Goal: Task Accomplishment & Management: Manage account settings

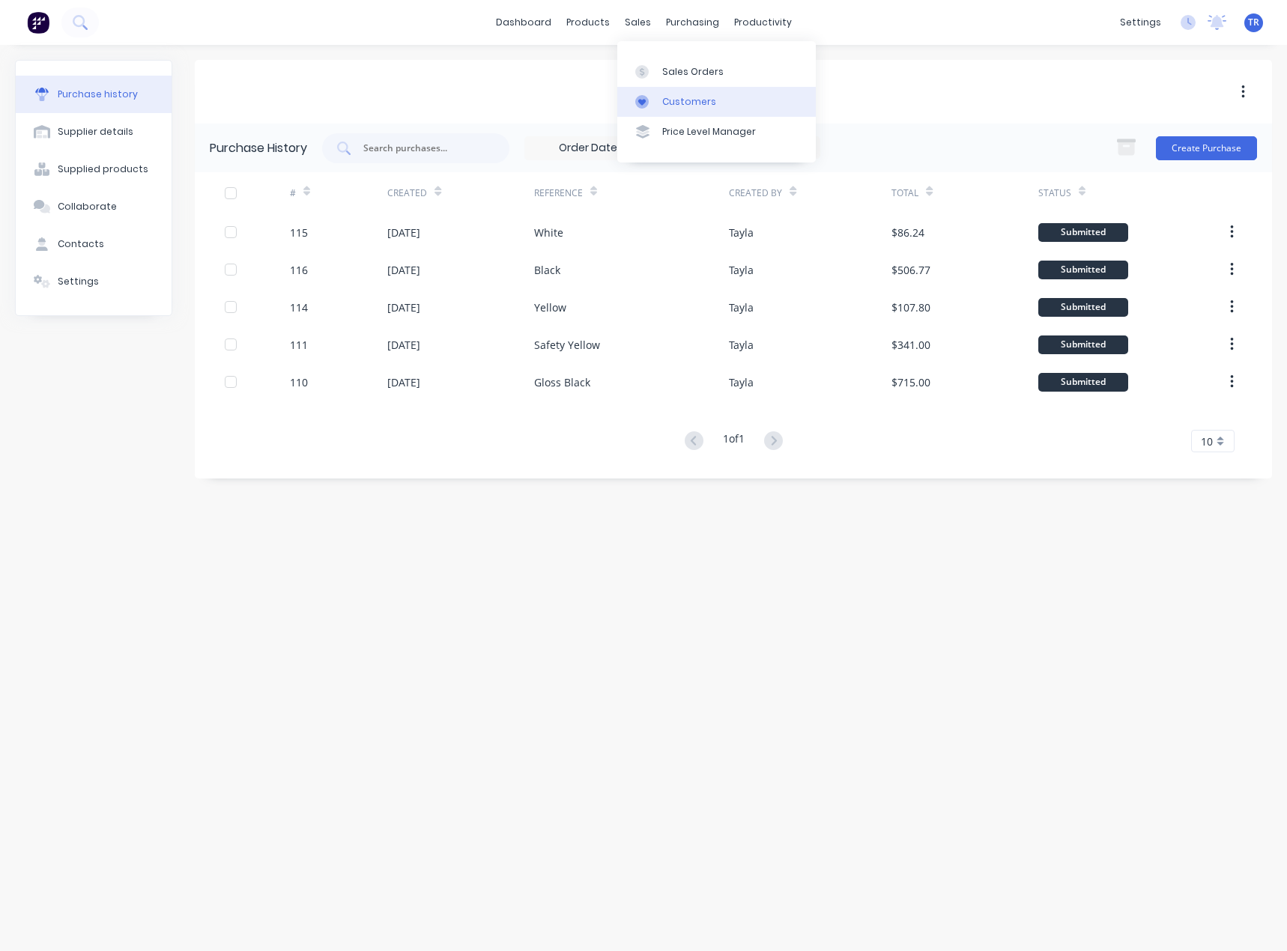
click at [649, 97] on div at bounding box center [646, 101] width 22 height 13
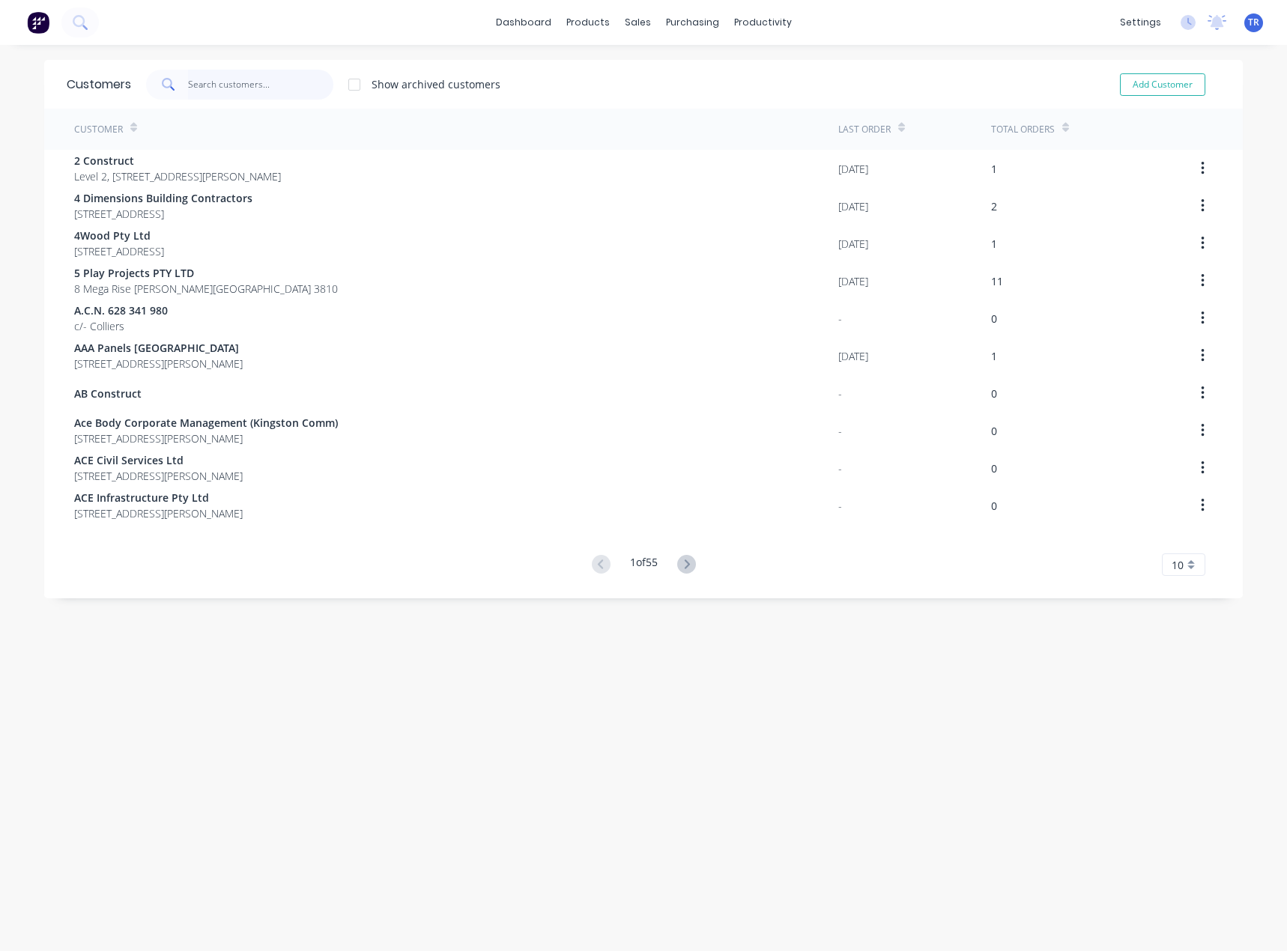
click at [198, 90] on input "text" at bounding box center [261, 85] width 146 height 30
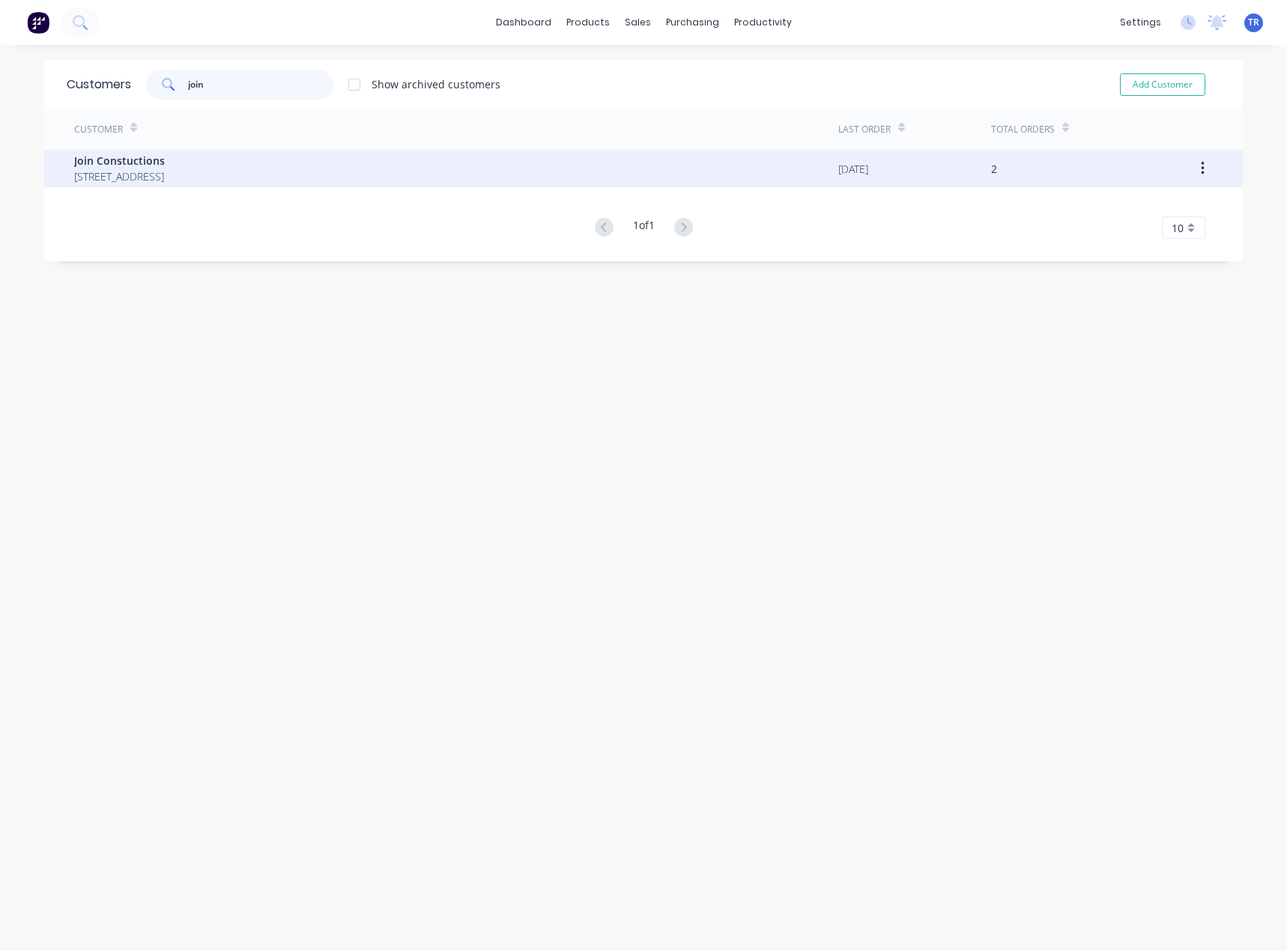
type input "join"
click at [165, 167] on span "Join Constuctions" at bounding box center [119, 161] width 91 height 16
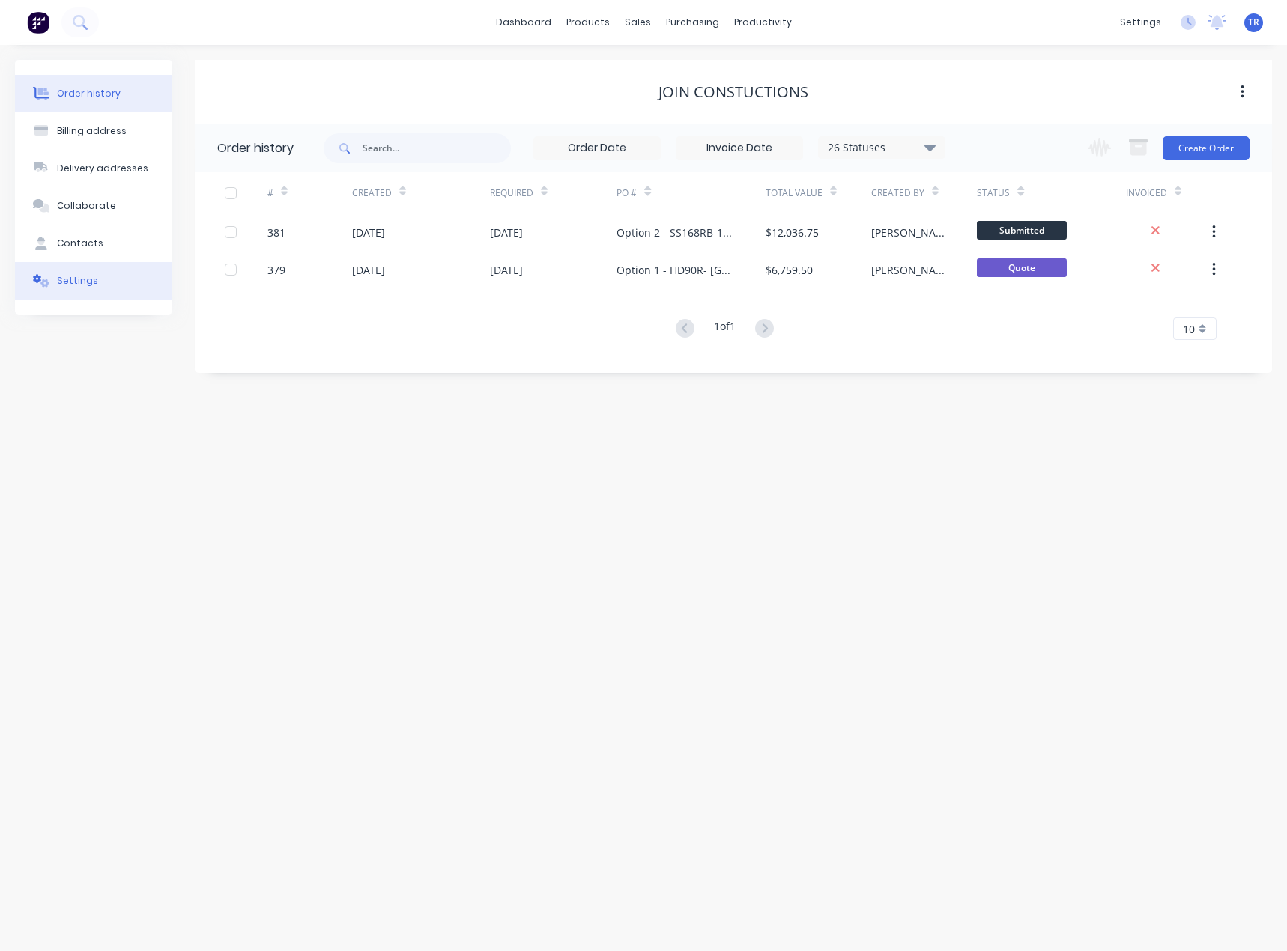
click at [151, 281] on button "Settings" at bounding box center [93, 280] width 157 height 37
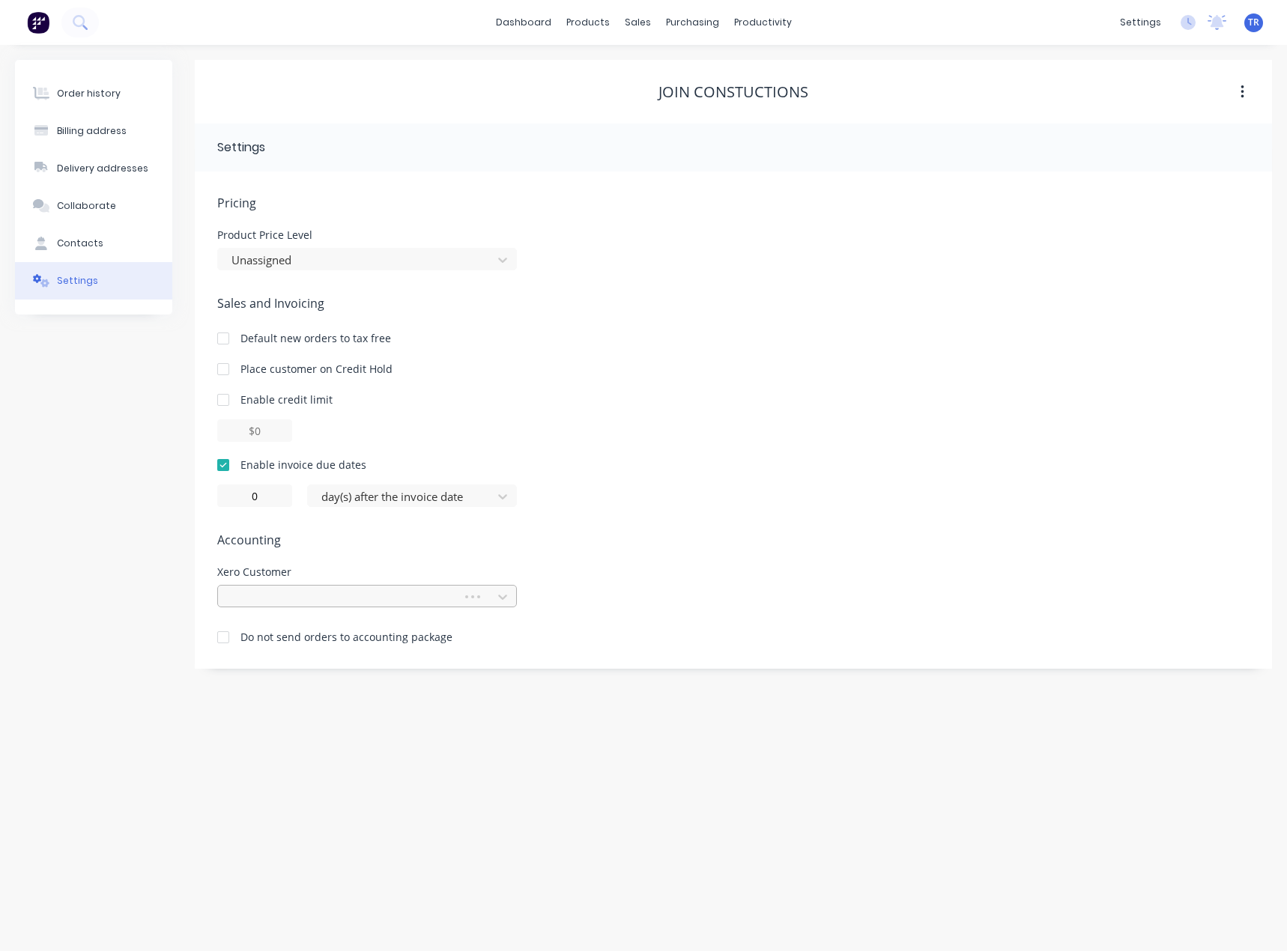
click at [314, 593] on div at bounding box center [342, 597] width 225 height 19
type input "join"
click at [341, 550] on div "Pricing Product Price Level Unassigned Sales and Invoicing Default new orders t…" at bounding box center [733, 431] width 1032 height 475
click at [80, 127] on div "Billing address" at bounding box center [92, 130] width 70 height 13
select select "AU"
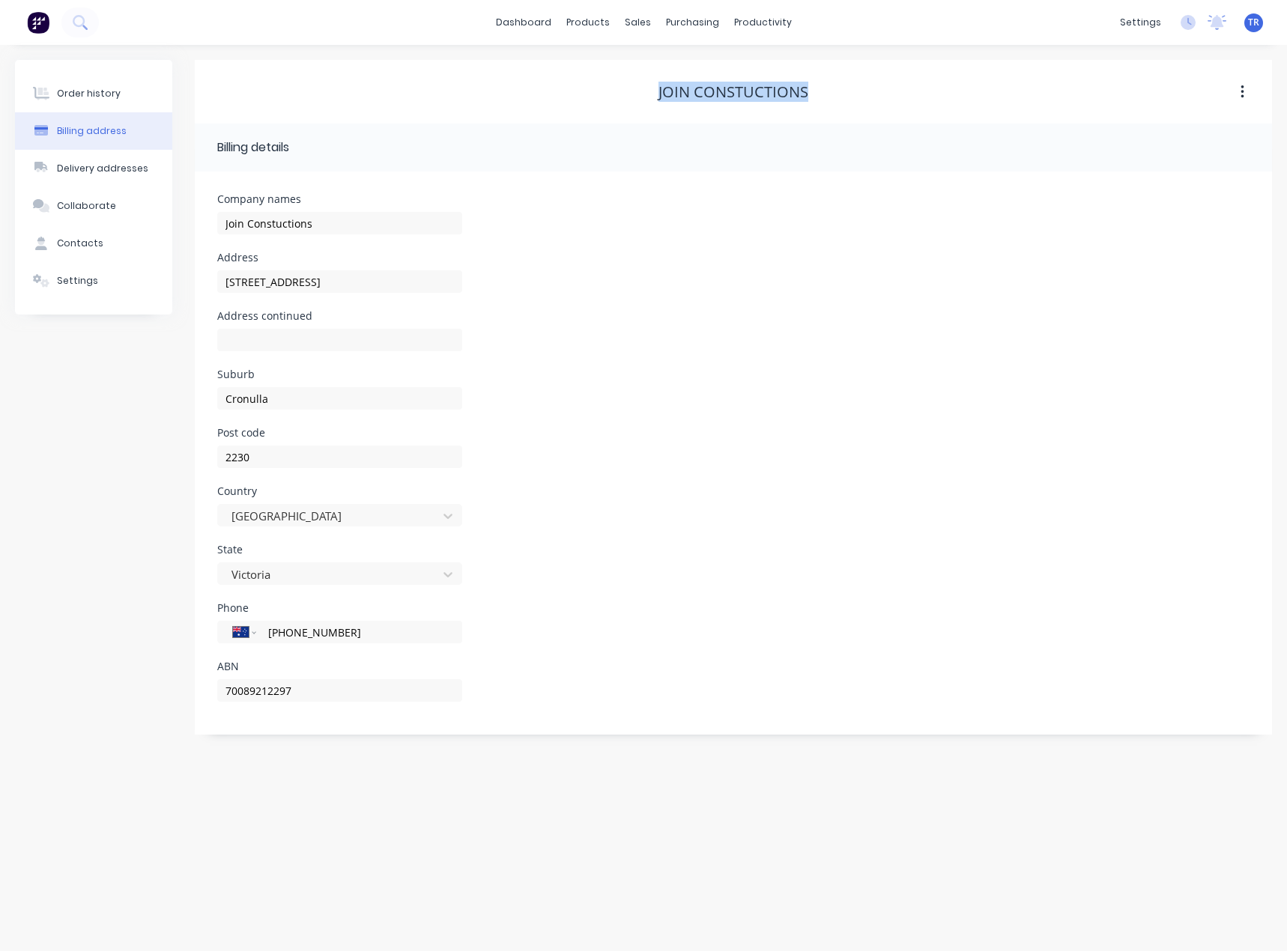
drag, startPoint x: 857, startPoint y: 88, endPoint x: 642, endPoint y: 82, distance: 215.7
click at [642, 83] on div "Join Constuctions" at bounding box center [733, 92] width 1077 height 18
copy div "Join Constuctions"
click at [64, 99] on div "Order history" at bounding box center [89, 93] width 64 height 13
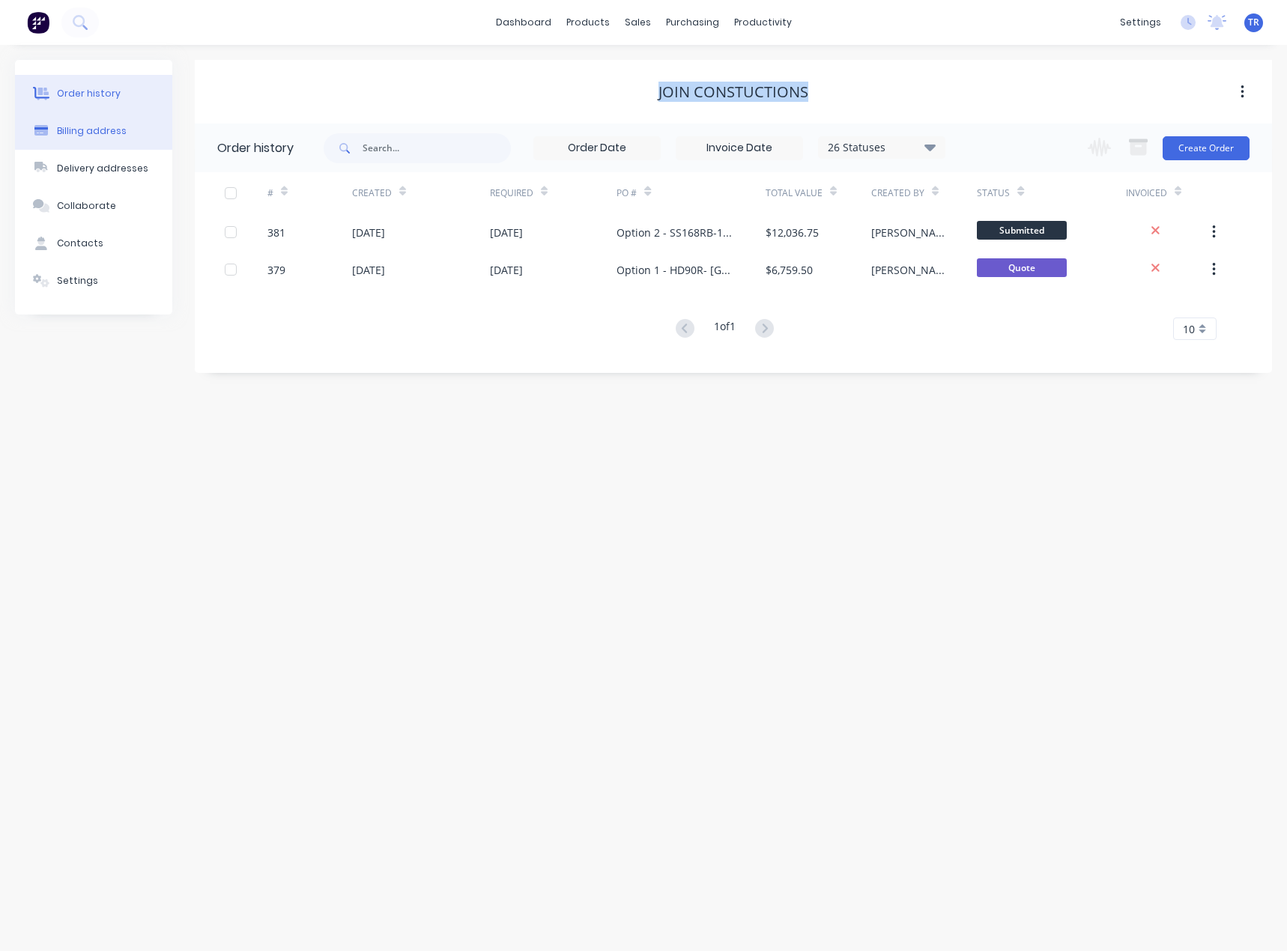
click at [107, 136] on div "Billing address" at bounding box center [92, 130] width 70 height 13
select select "AU"
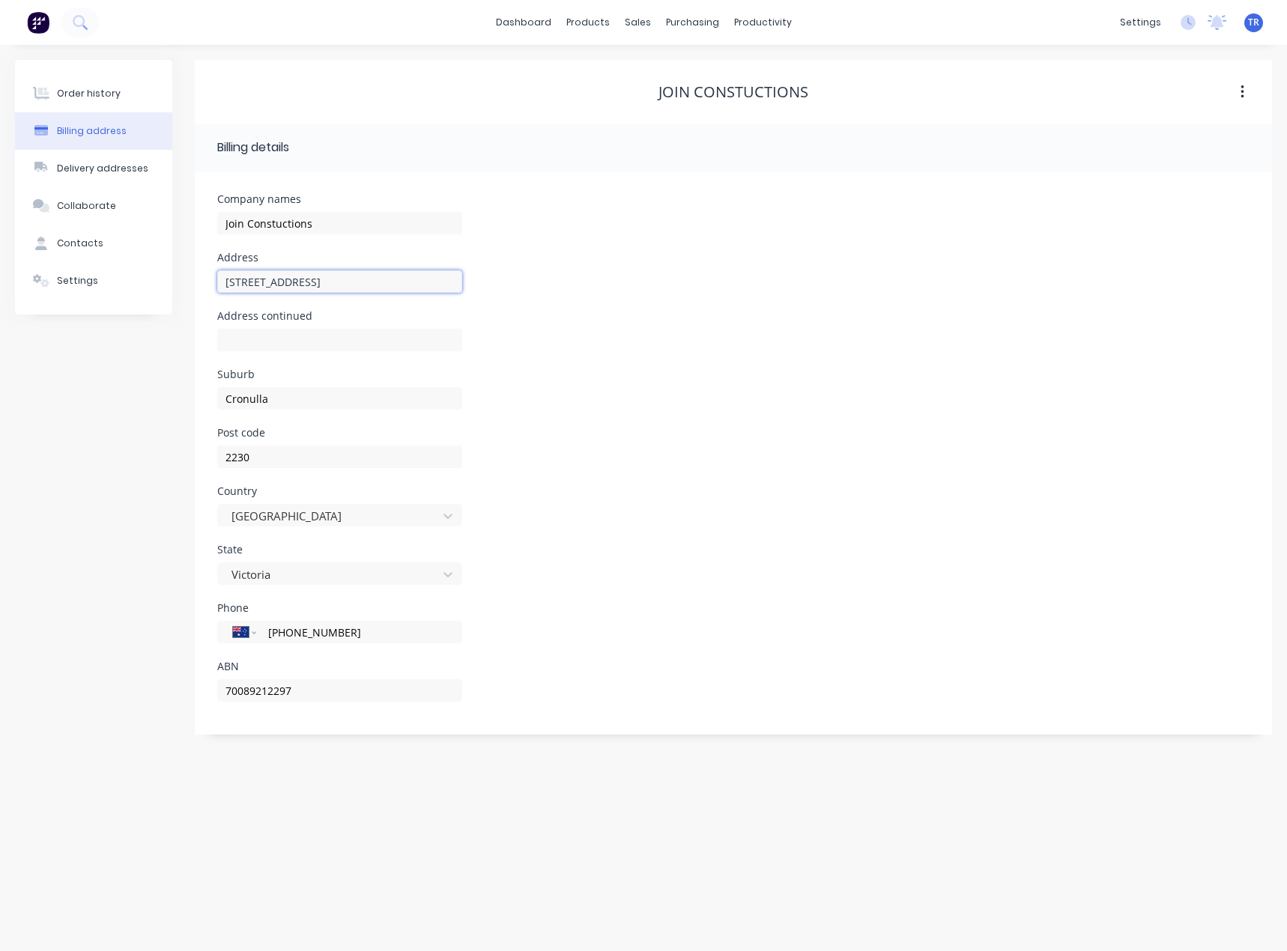
drag, startPoint x: 361, startPoint y: 284, endPoint x: 211, endPoint y: 293, distance: 150.0
click at [211, 293] on div "Company names Join Constuctions Address [STREET_ADDRESS] Address continued Subu…" at bounding box center [733, 452] width 1077 height 563
drag, startPoint x: 338, startPoint y: 690, endPoint x: 197, endPoint y: 691, distance: 140.8
click at [197, 691] on div "Company names Join Constuctions Address [STREET_ADDRESS] Address continued Subu…" at bounding box center [733, 452] width 1077 height 563
click at [78, 270] on button "Settings" at bounding box center [93, 280] width 157 height 37
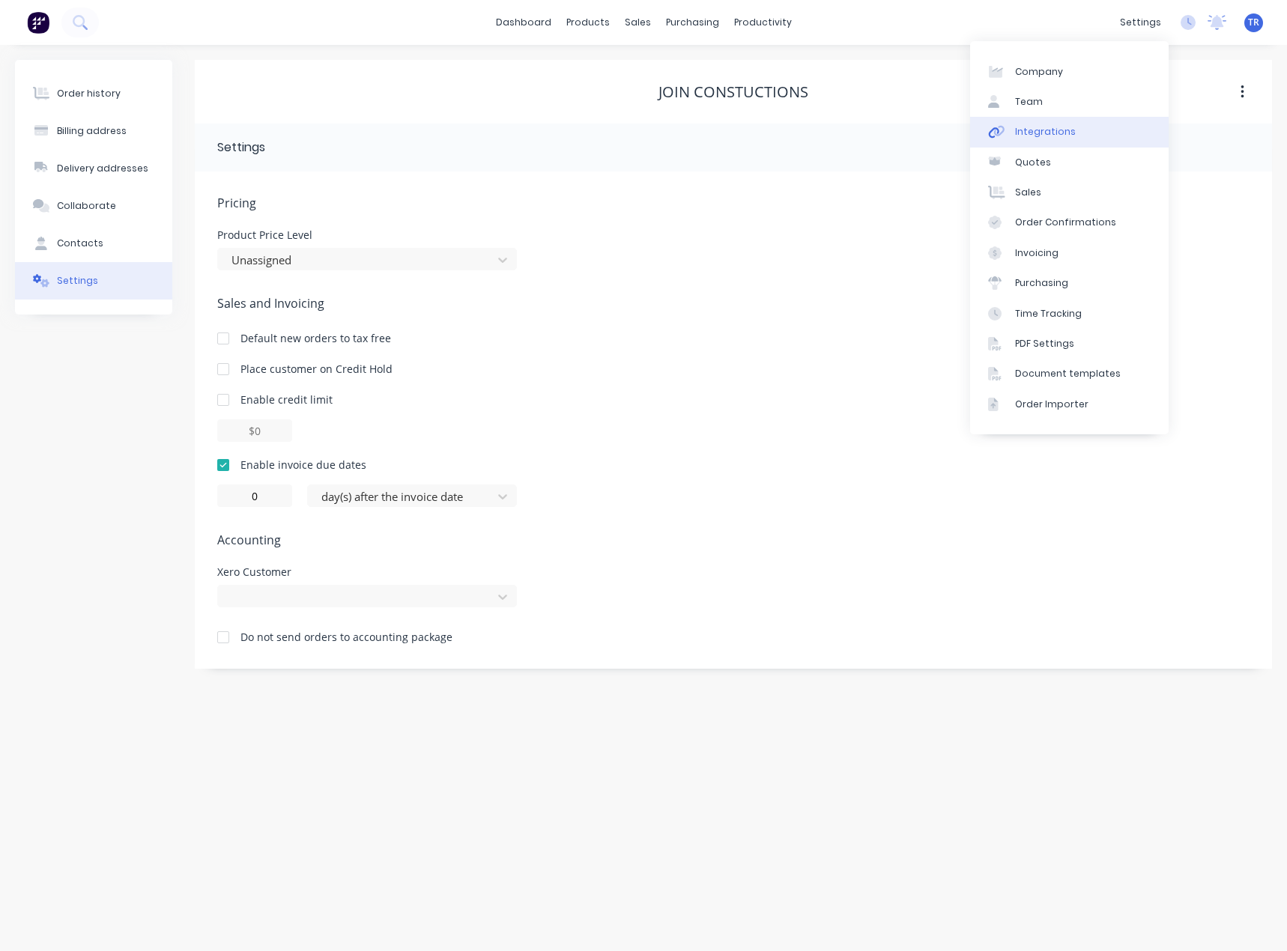
click at [1039, 124] on link "Integrations" at bounding box center [1069, 132] width 198 height 30
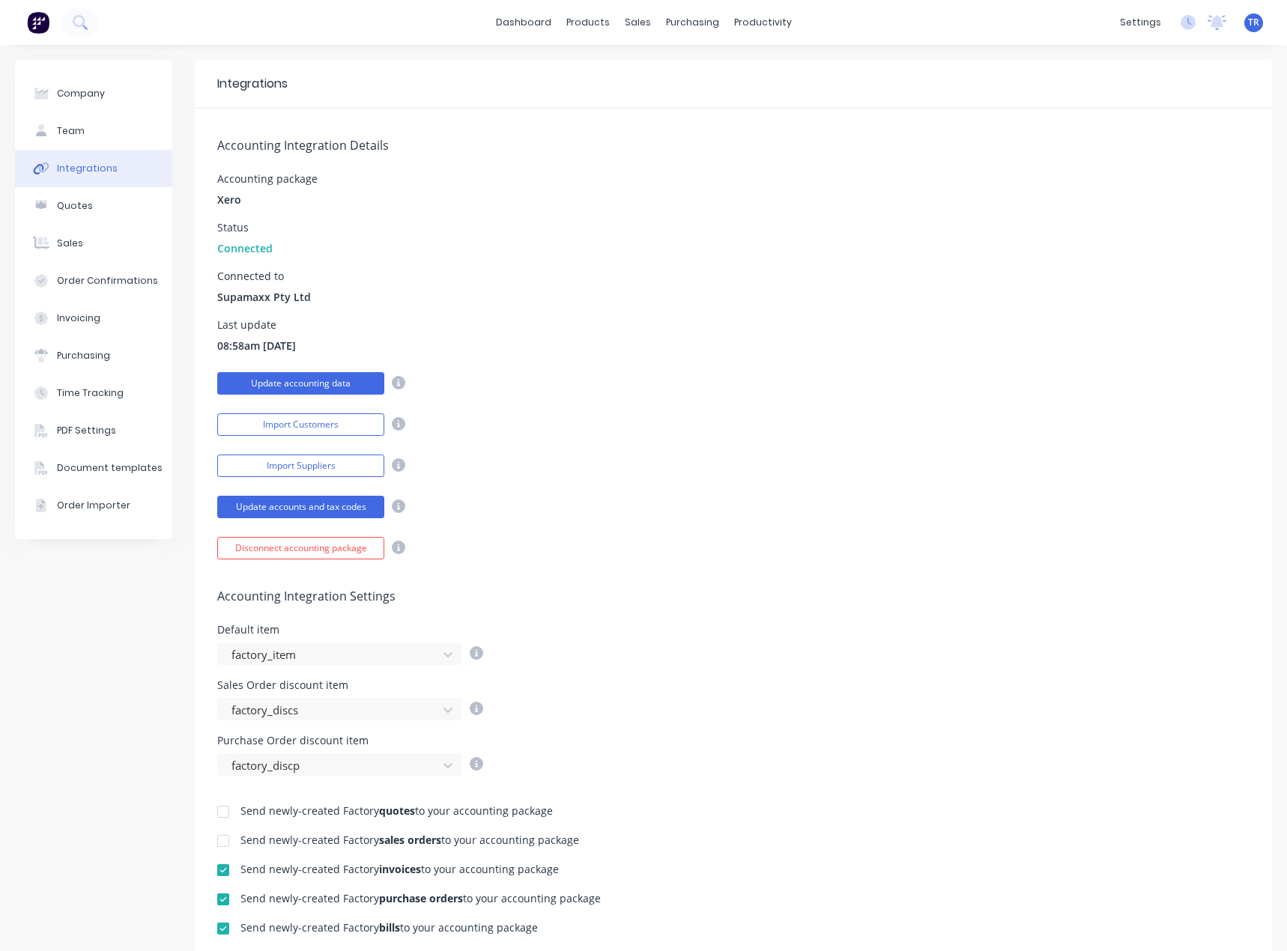
click at [288, 386] on button "Update accounting data" at bounding box center [300, 383] width 167 height 22
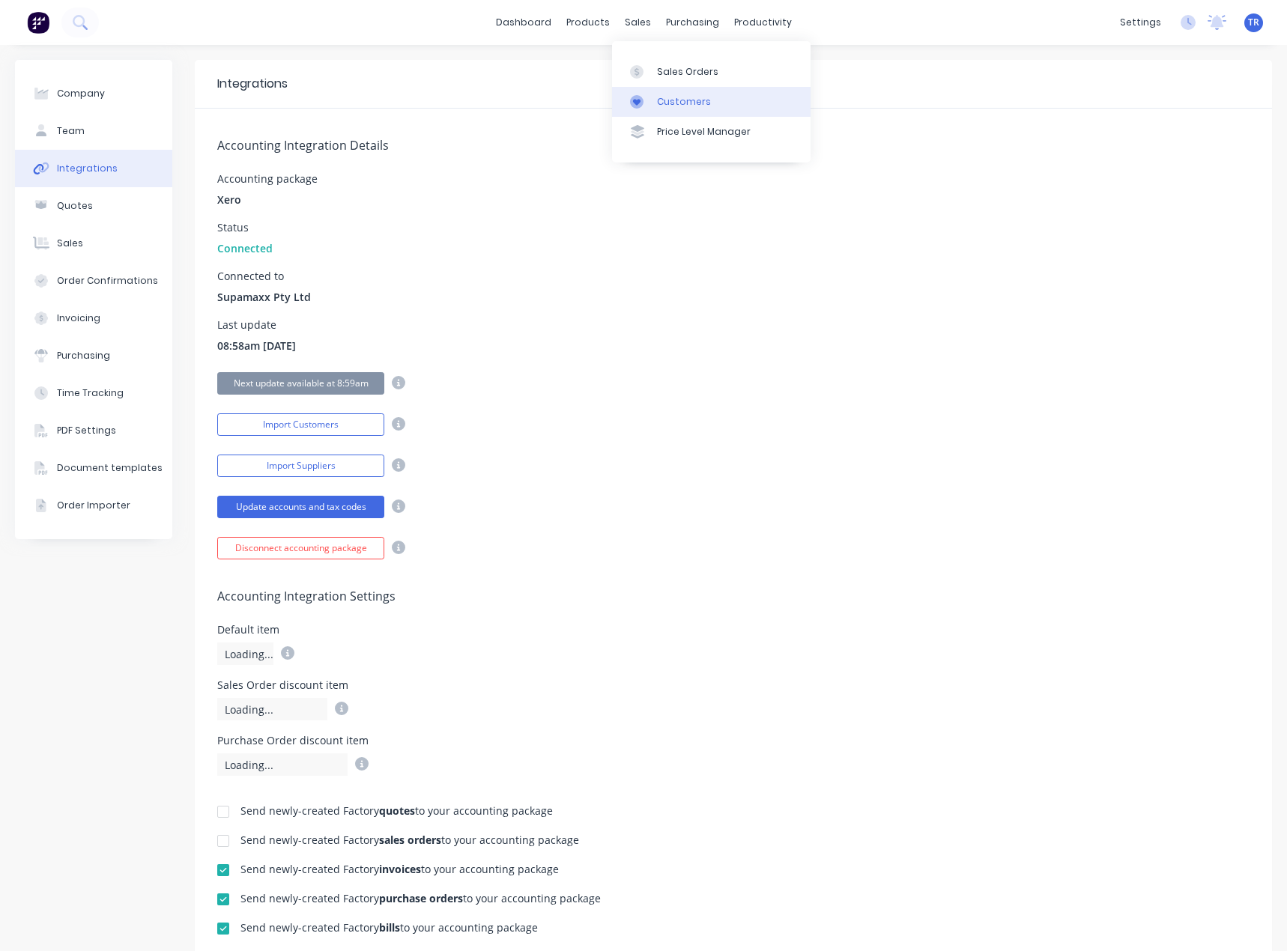
click at [694, 112] on link "Customers" at bounding box center [711, 102] width 198 height 30
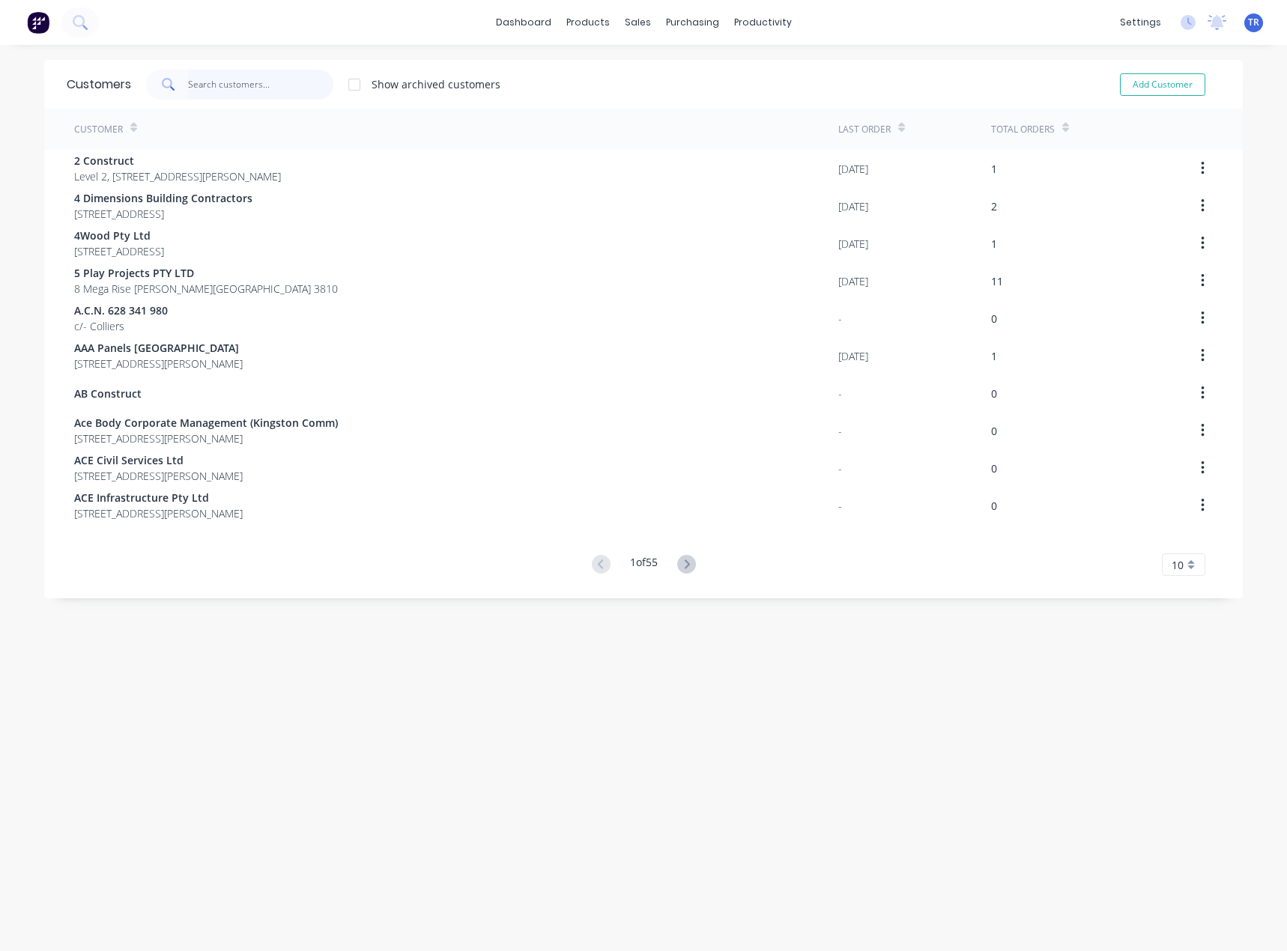
click at [201, 79] on input "text" at bounding box center [261, 85] width 146 height 30
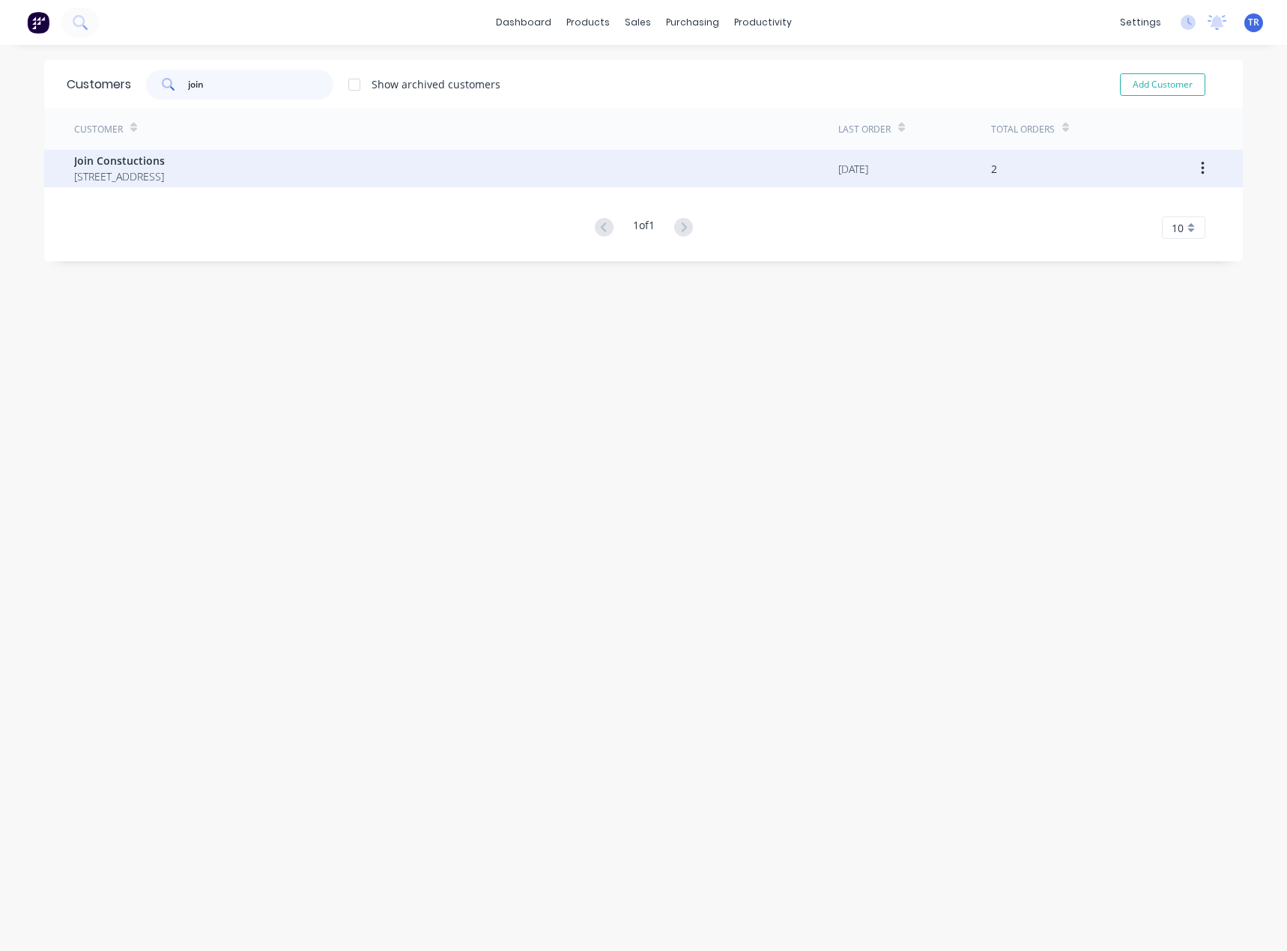
type input "join"
click at [165, 160] on span "Join Constuctions" at bounding box center [119, 161] width 91 height 16
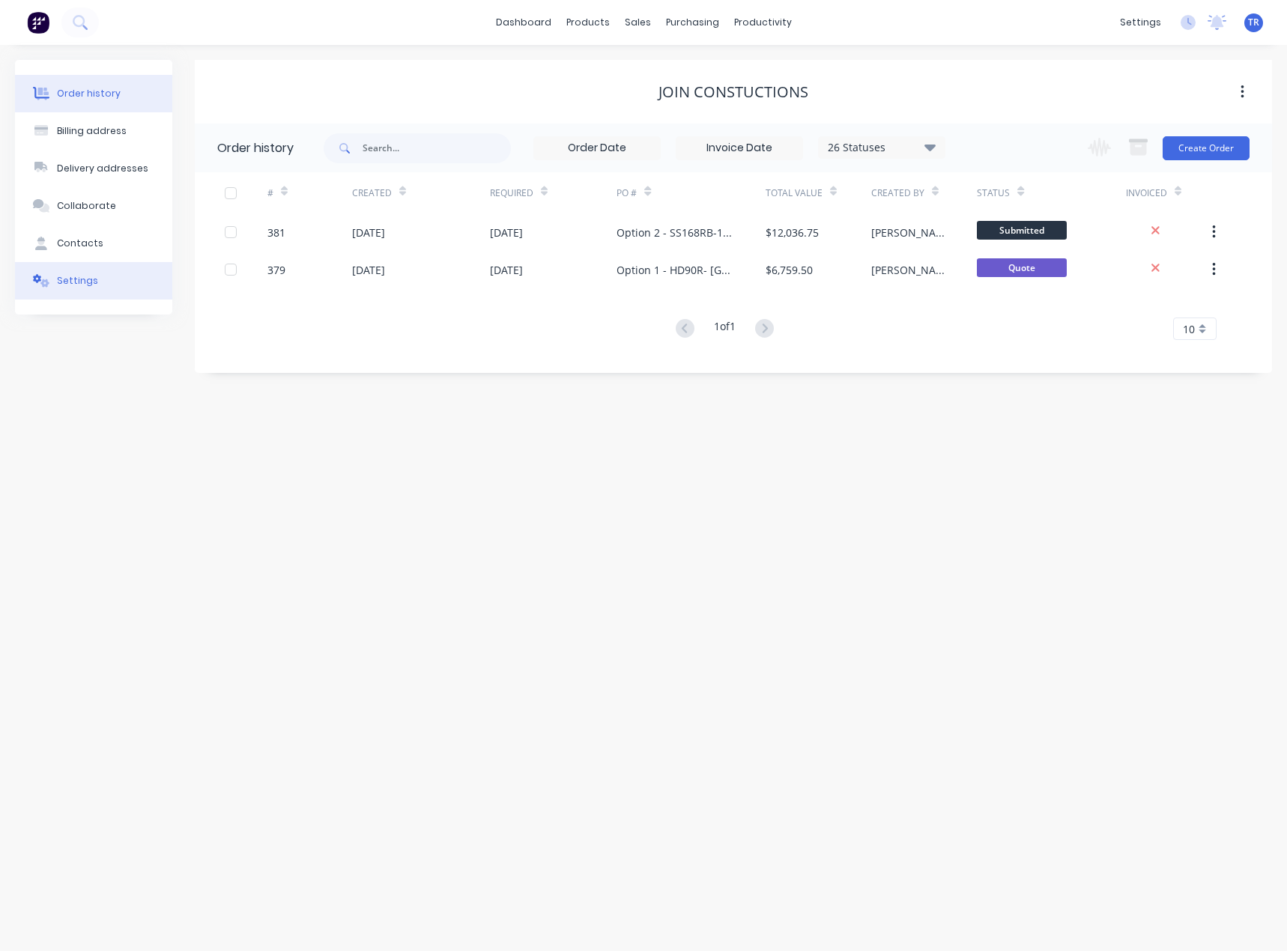
click at [104, 280] on button "Settings" at bounding box center [93, 280] width 157 height 37
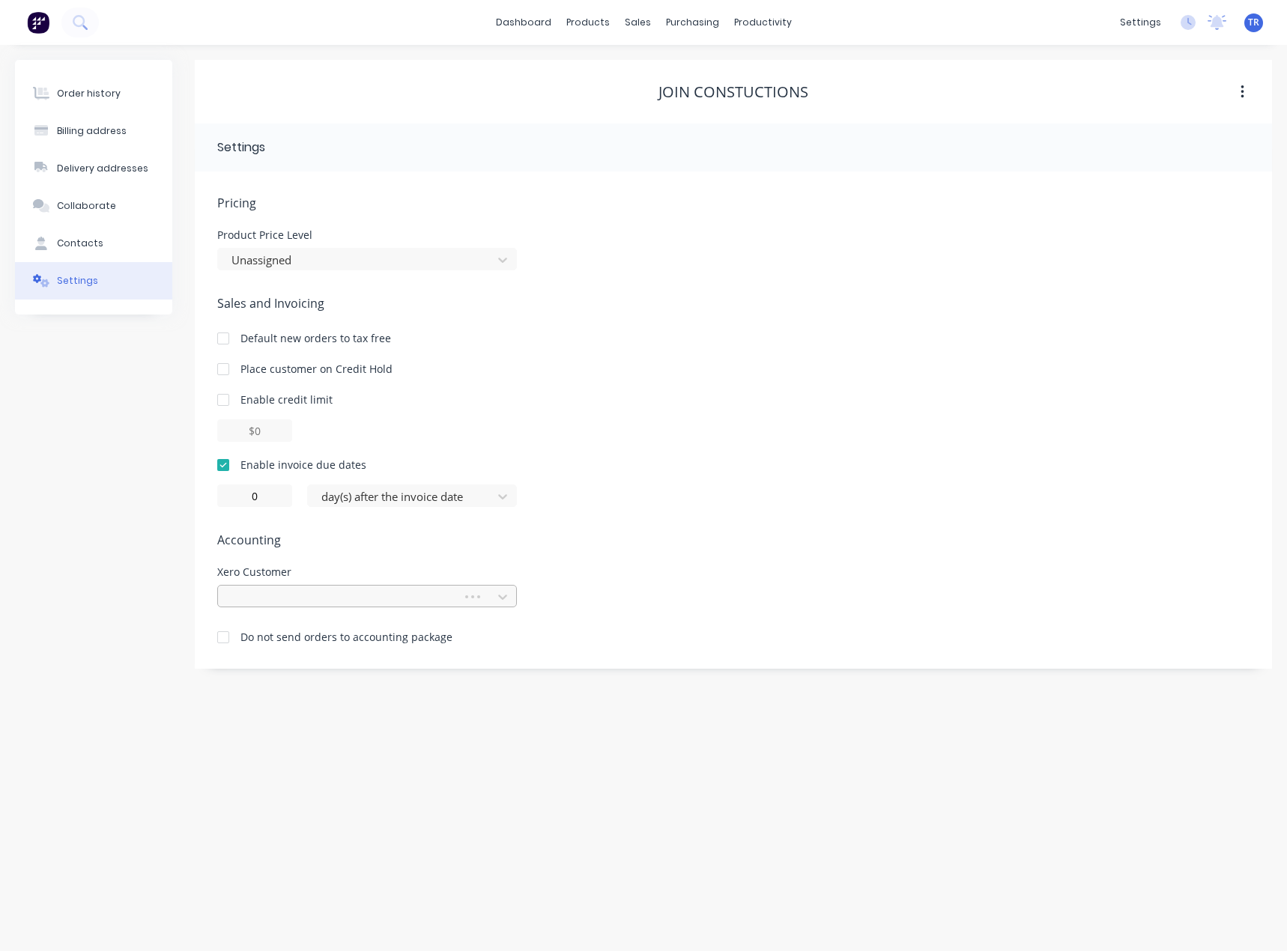
click at [287, 598] on div at bounding box center [342, 597] width 225 height 19
type input "join"
click at [309, 630] on div "Join Constuctions" at bounding box center [367, 630] width 300 height 28
click at [847, 467] on div "Enable invoice due dates" at bounding box center [733, 465] width 1032 height 16
click at [48, 97] on icon at bounding box center [41, 93] width 17 height 12
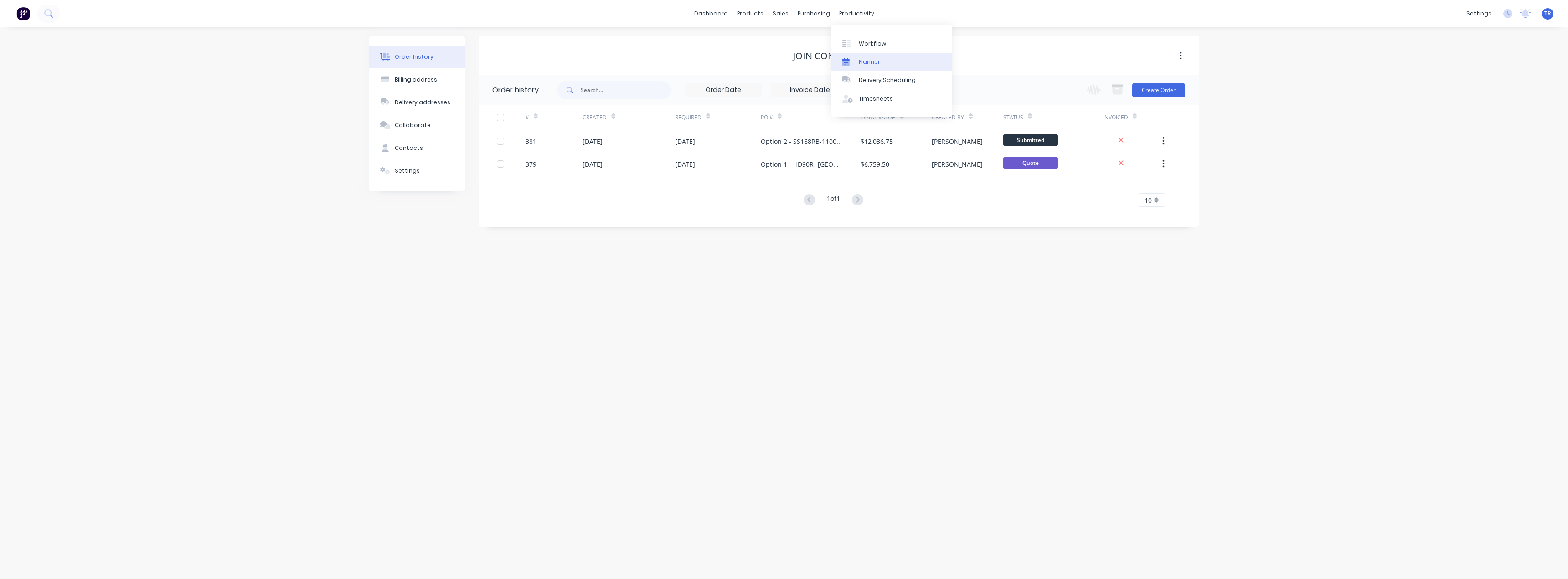
click at [783, 65] on div "Planner" at bounding box center [869, 61] width 21 height 8
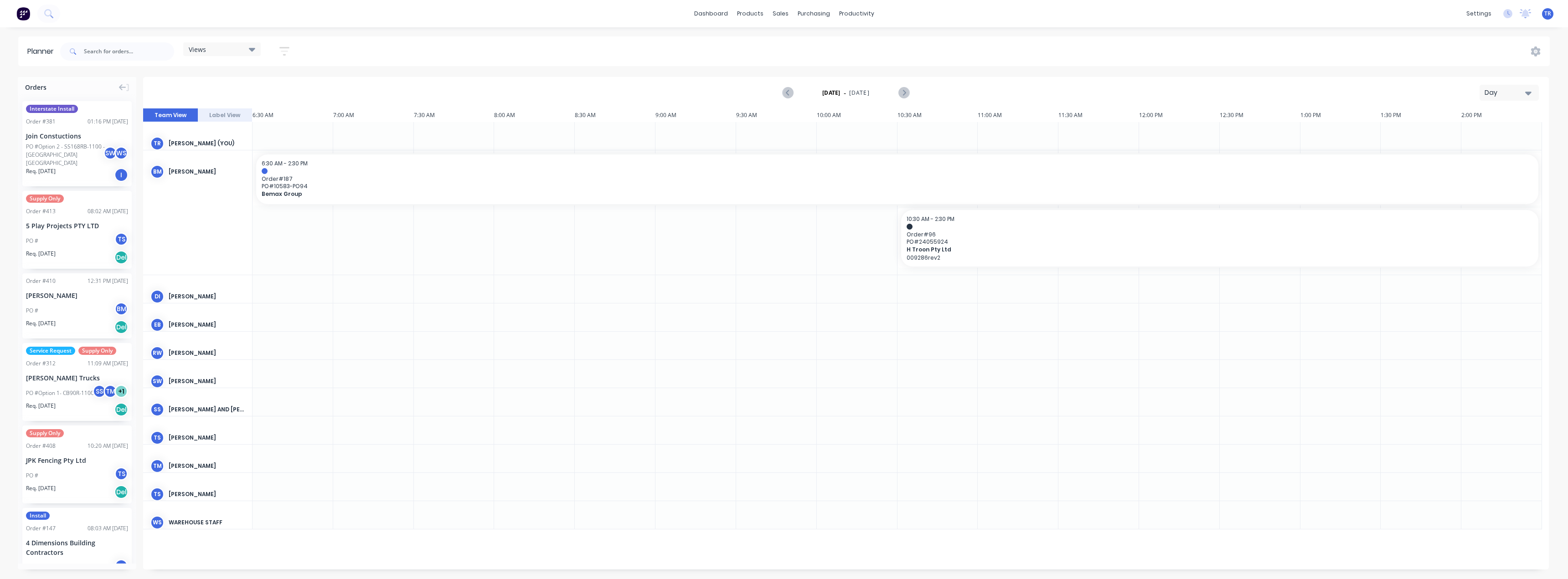
click at [235, 52] on div "Views" at bounding box center [222, 49] width 66 height 8
click at [226, 137] on button "Monthly" at bounding box center [239, 134] width 97 height 10
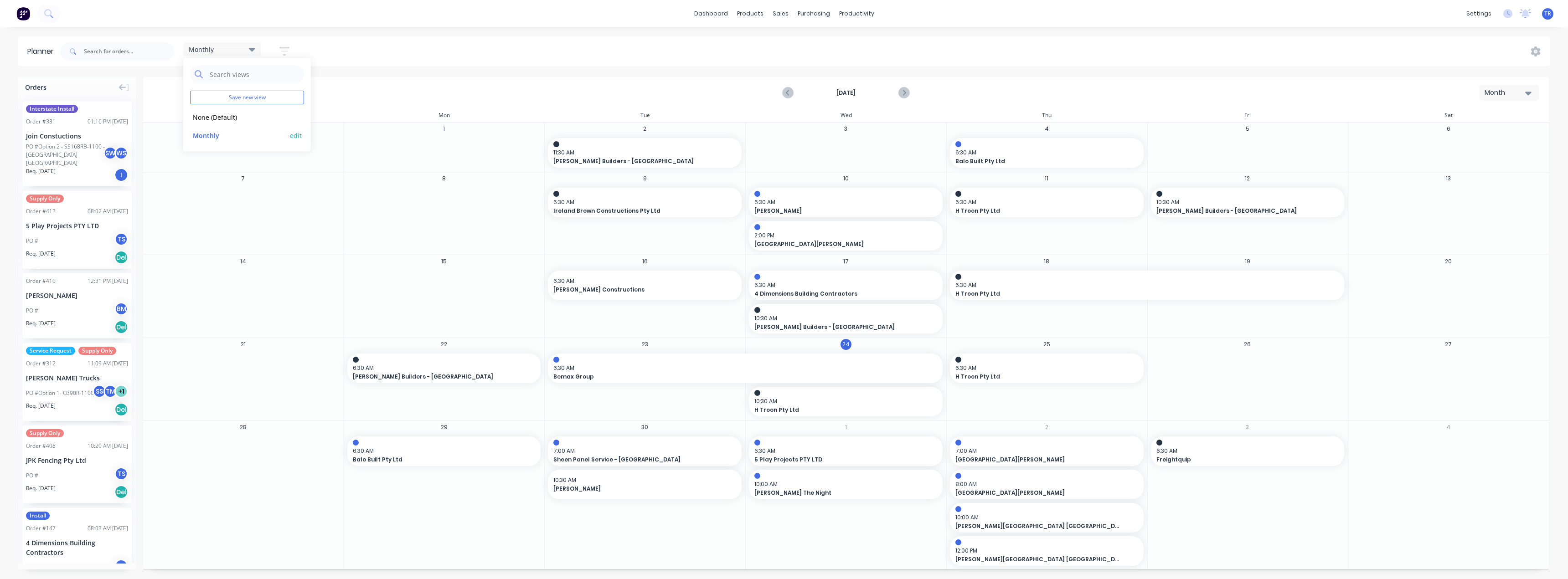
click at [298, 135] on button "edit" at bounding box center [295, 135] width 12 height 10
click at [371, 91] on label "Set as your default view" at bounding box center [374, 95] width 73 height 10
click at [332, 91] on input "Set as your default view" at bounding box center [328, 94] width 7 height 9
checkbox input "true"
click at [342, 114] on button "Update" at bounding box center [352, 114] width 55 height 16
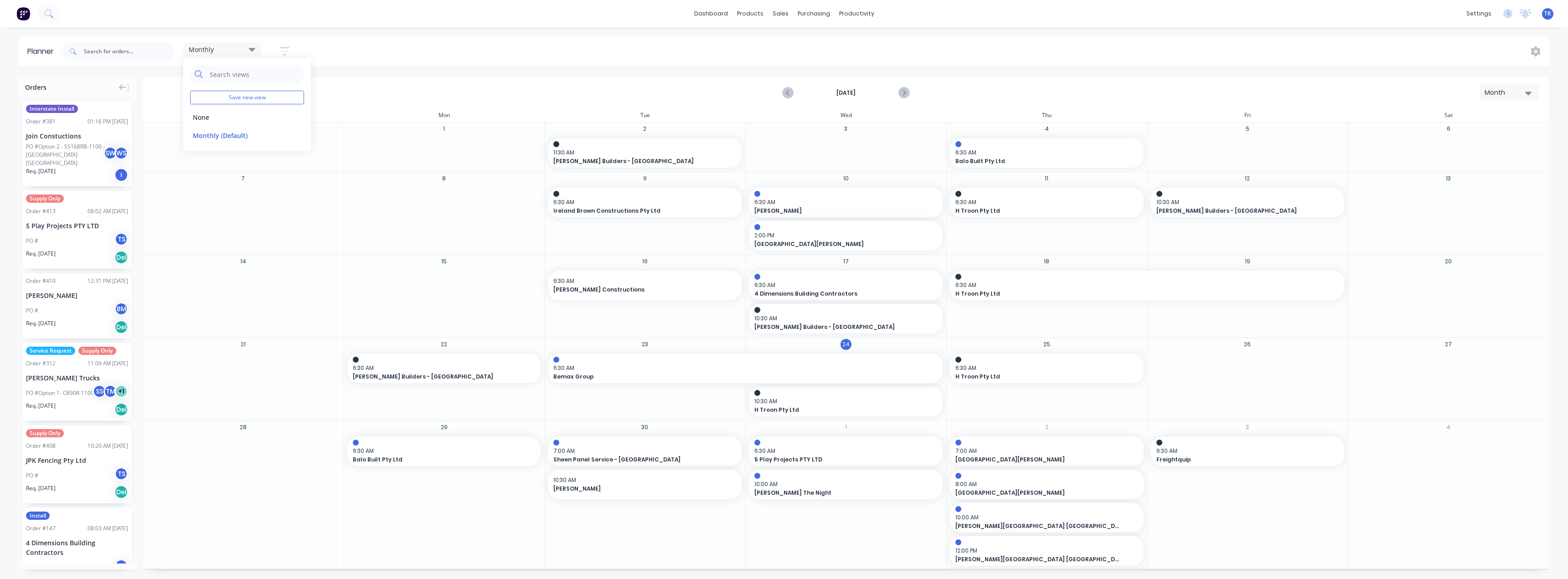
click at [386, 83] on div "[DATE] Month" at bounding box center [846, 92] width 1404 height 30
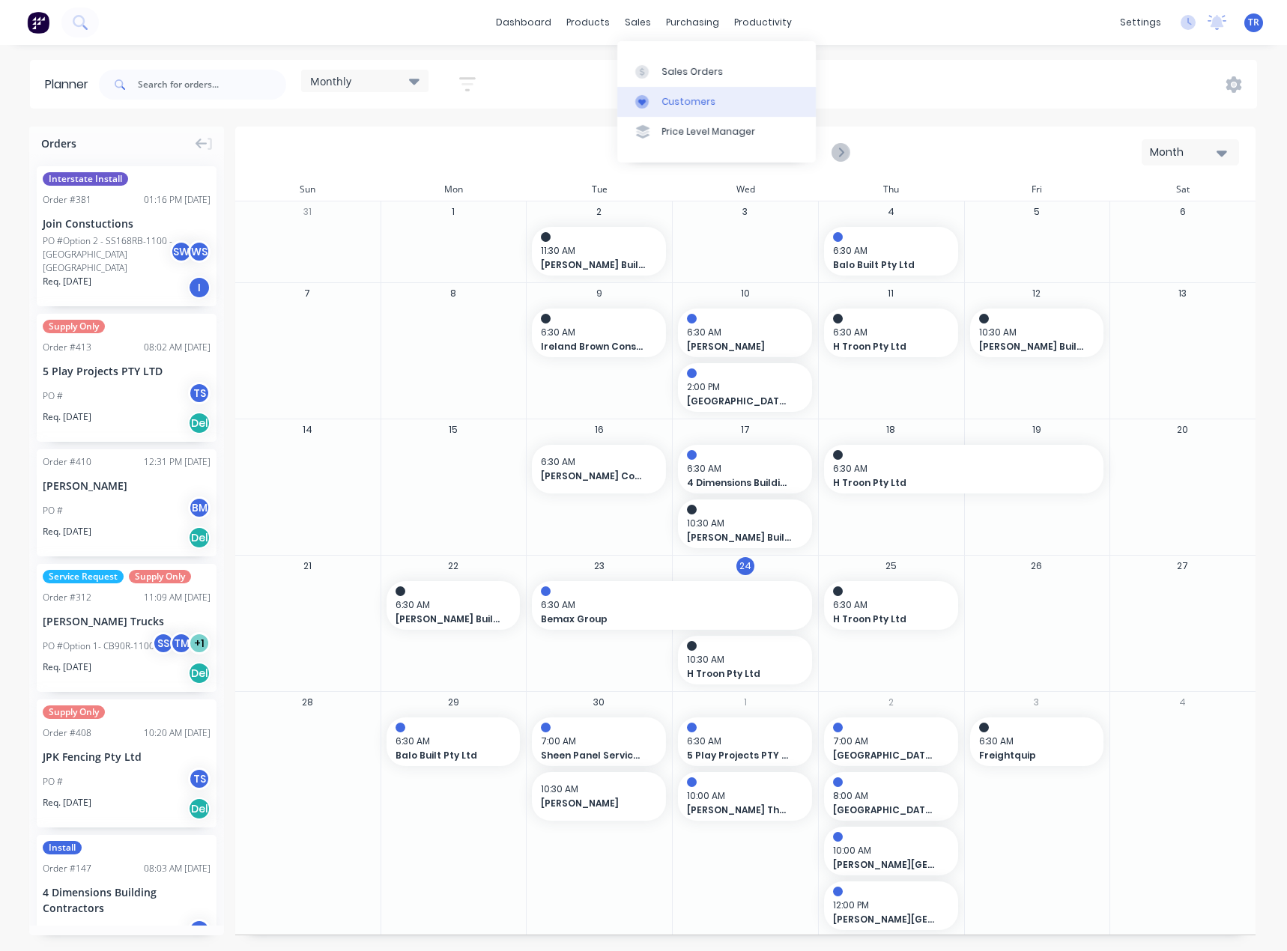
click at [666, 97] on div "Customers" at bounding box center [689, 101] width 54 height 13
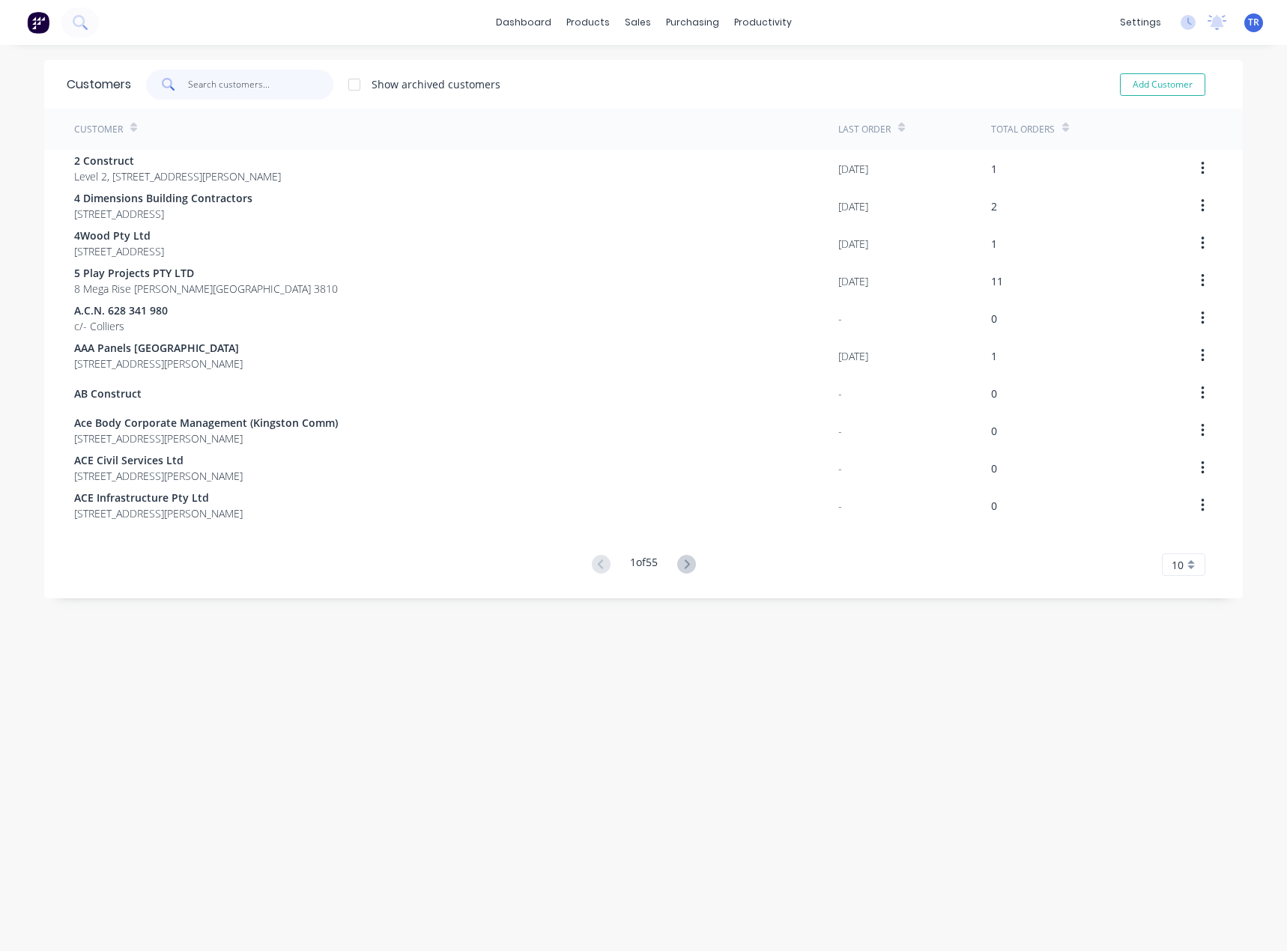
click at [268, 85] on input "text" at bounding box center [261, 85] width 146 height 30
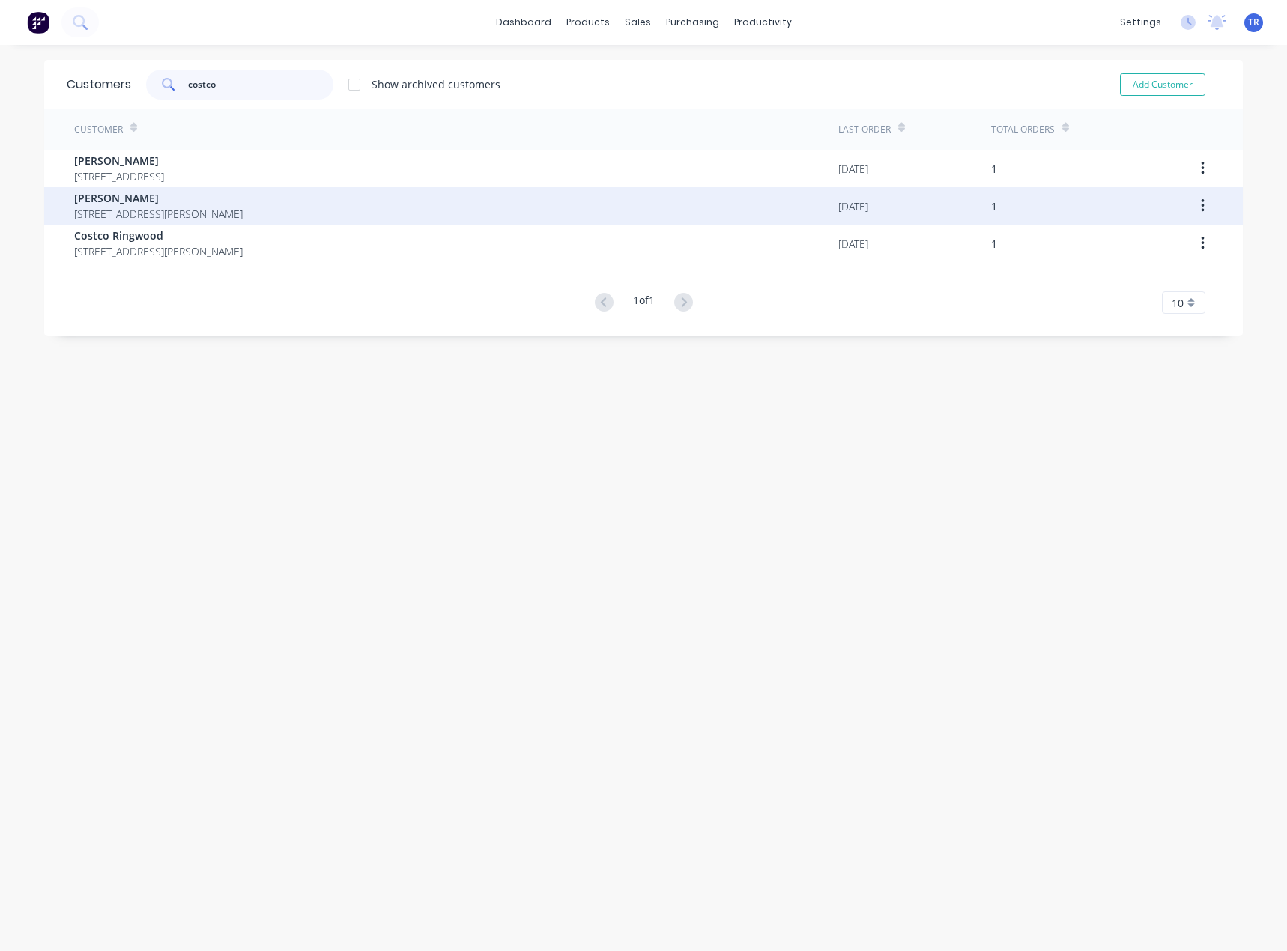
type input "costco"
click at [180, 205] on span "[PERSON_NAME]" at bounding box center [158, 198] width 168 height 16
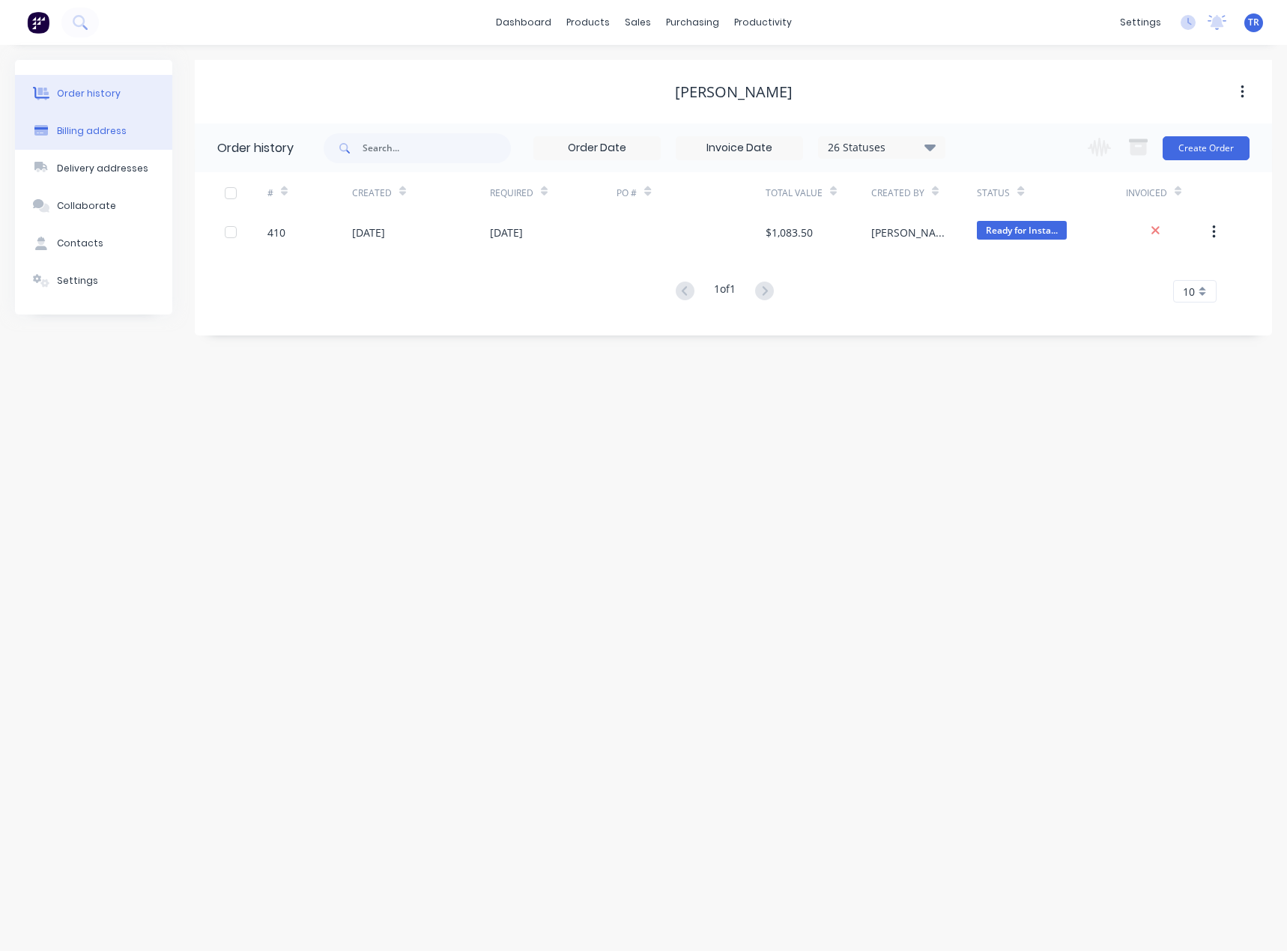
click at [109, 133] on div "Billing address" at bounding box center [92, 130] width 70 height 13
select select "AU"
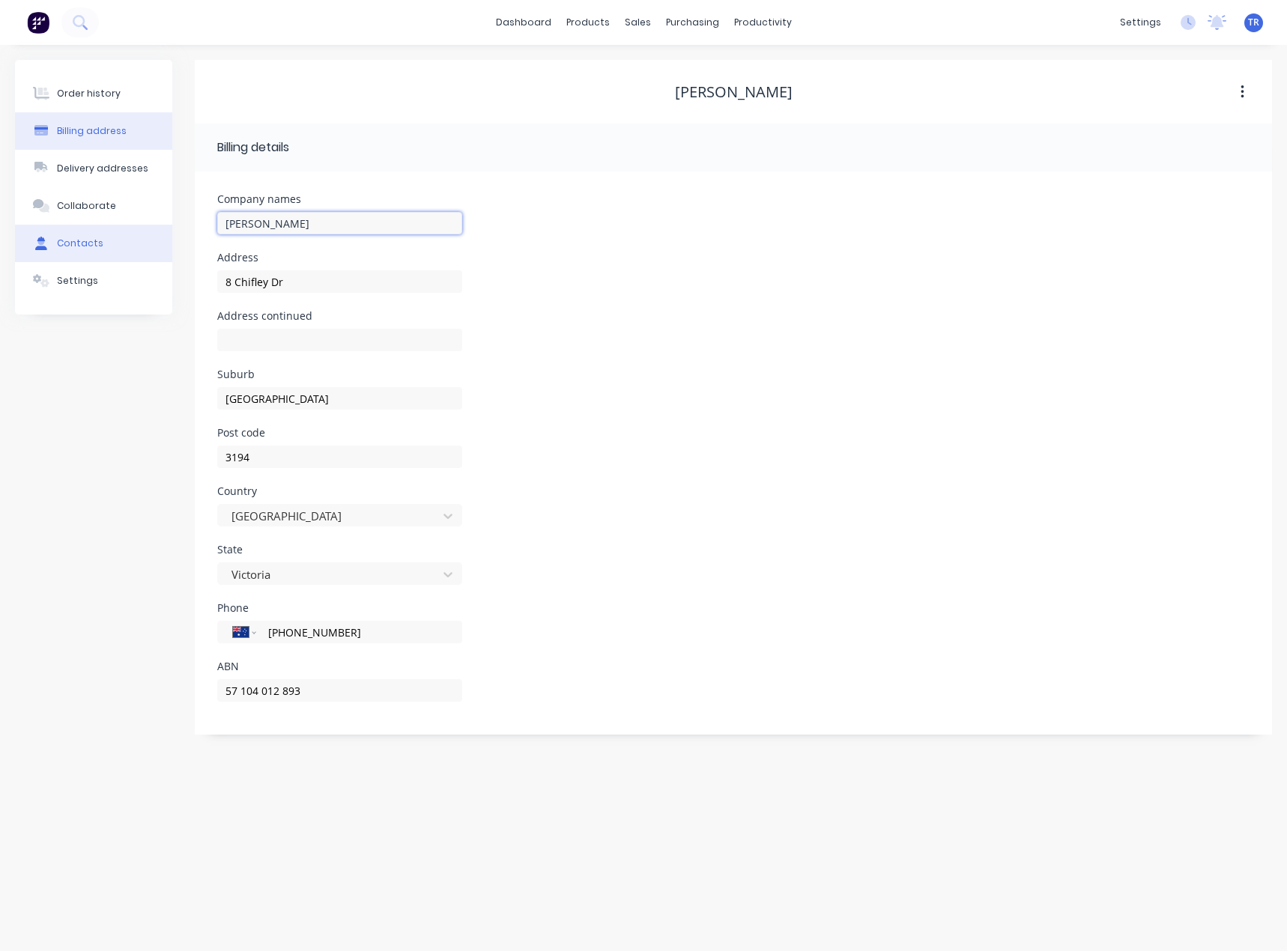
drag, startPoint x: 239, startPoint y: 225, endPoint x: 165, endPoint y: 235, distance: 74.9
click at [157, 229] on div "Order history Billing address Delivery addresses Collaborate Contacts Settings …" at bounding box center [643, 397] width 1257 height 675
select select "AU"
drag, startPoint x: 771, startPoint y: 93, endPoint x: 597, endPoint y: 92, distance: 173.7
click at [597, 92] on div "Costco Moorabbin" at bounding box center [733, 92] width 1077 height 18
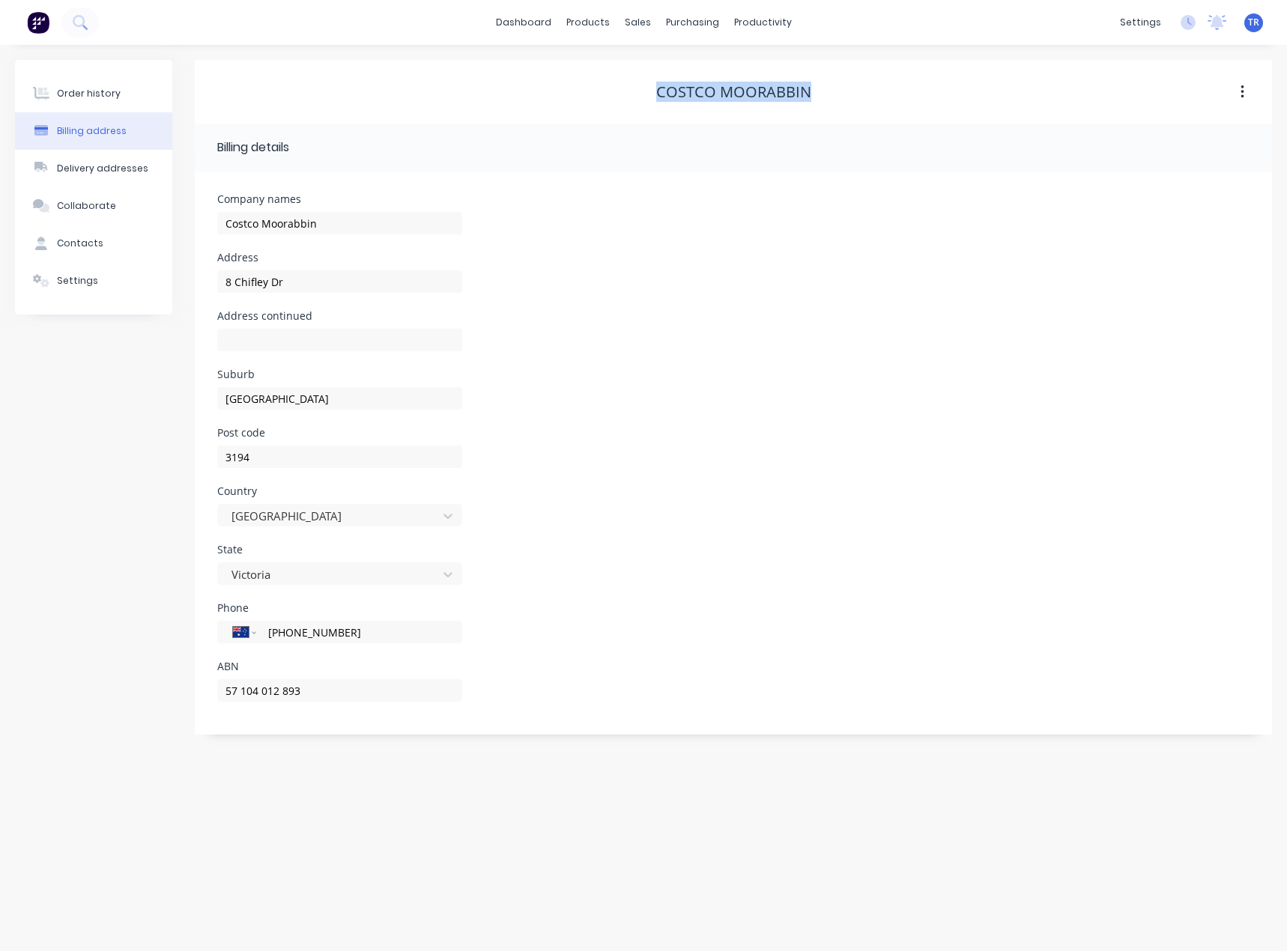
copy div "Costco Moorabbin"
drag, startPoint x: 73, startPoint y: 304, endPoint x: 79, endPoint y: 293, distance: 12.4
click at [73, 304] on div "Order history Billing address Delivery addresses Collaborate Contacts Settings" at bounding box center [93, 187] width 157 height 255
click at [84, 289] on button "Settings" at bounding box center [93, 280] width 157 height 37
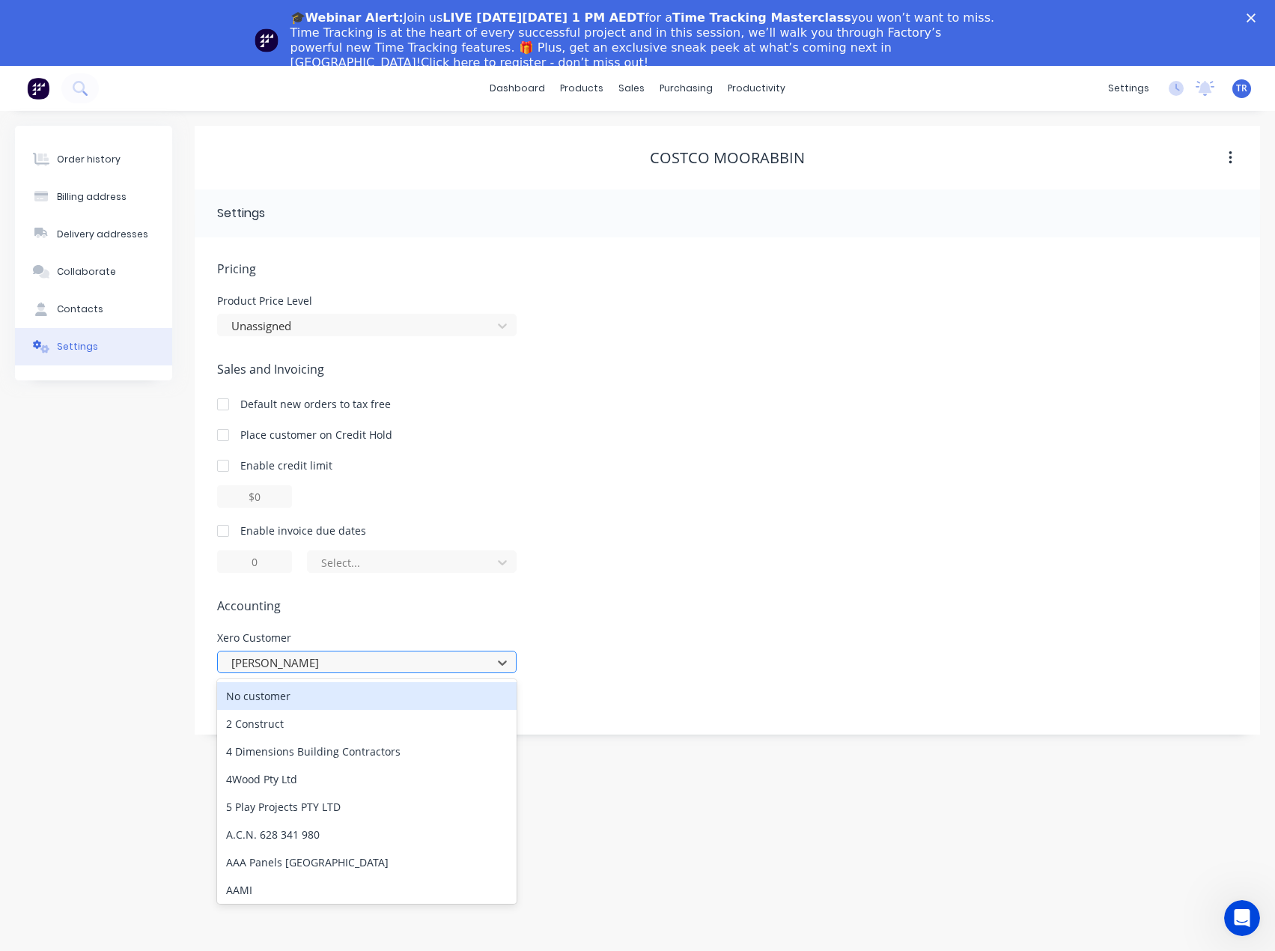
click at [316, 662] on div at bounding box center [357, 663] width 255 height 19
paste input "Costco Moorabbin"
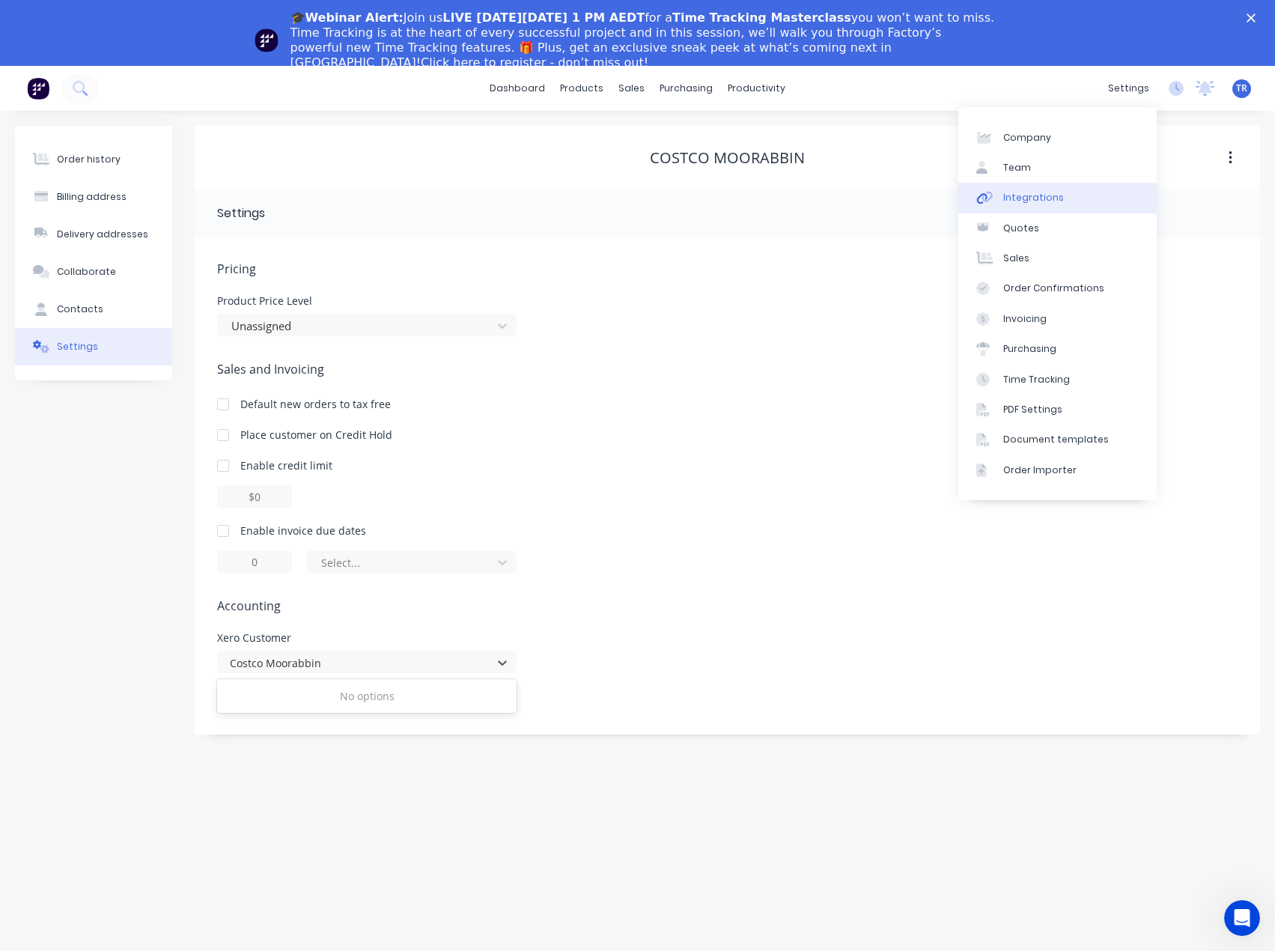
type input "Costco Moorabbin"
click at [1024, 198] on div "Integrations" at bounding box center [1033, 197] width 61 height 13
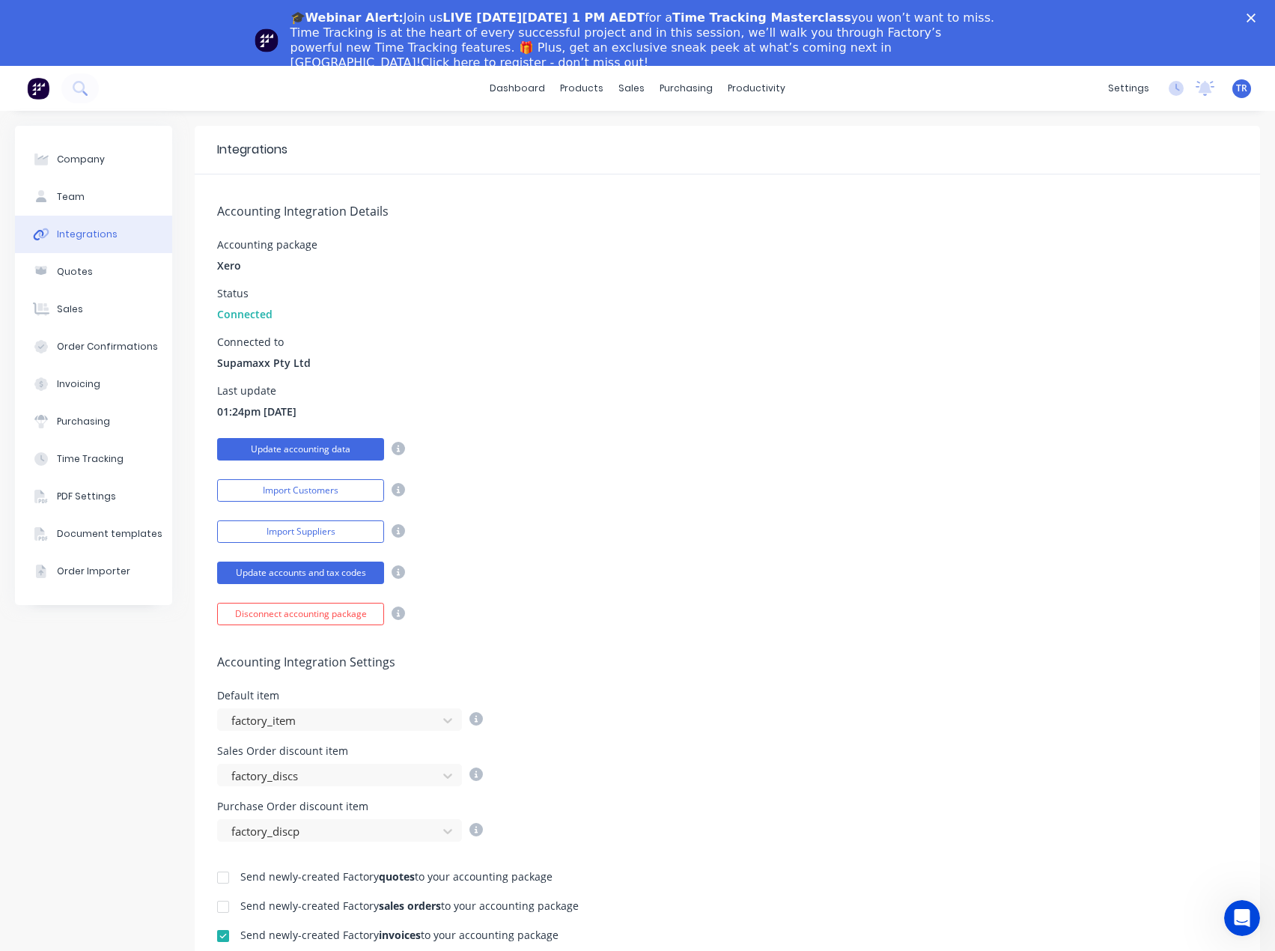
click at [329, 455] on button "Update accounting data" at bounding box center [300, 449] width 167 height 22
click at [1256, 19] on polygon "Close" at bounding box center [1251, 17] width 9 height 9
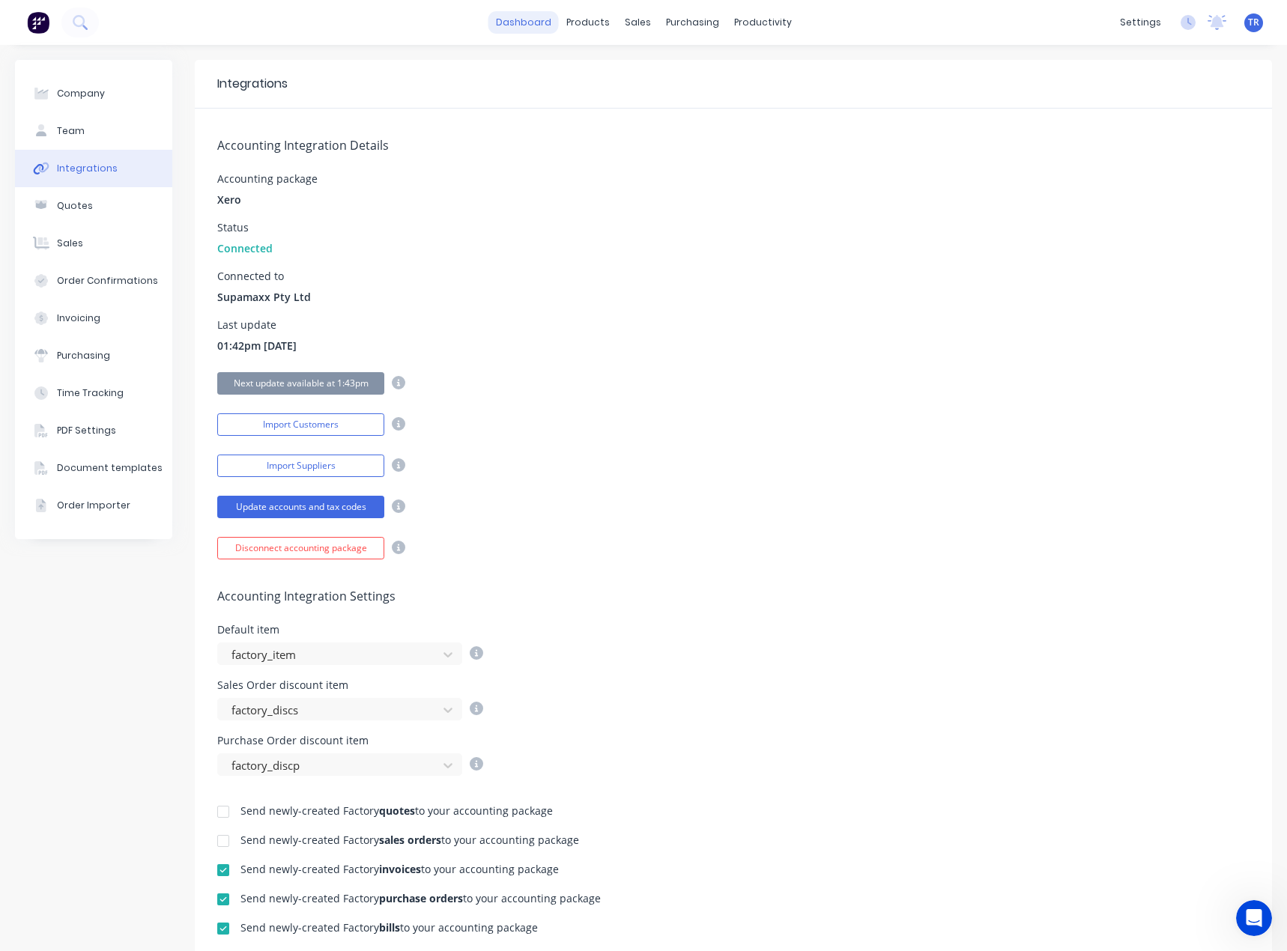
click at [523, 30] on link "dashboard" at bounding box center [523, 22] width 70 height 22
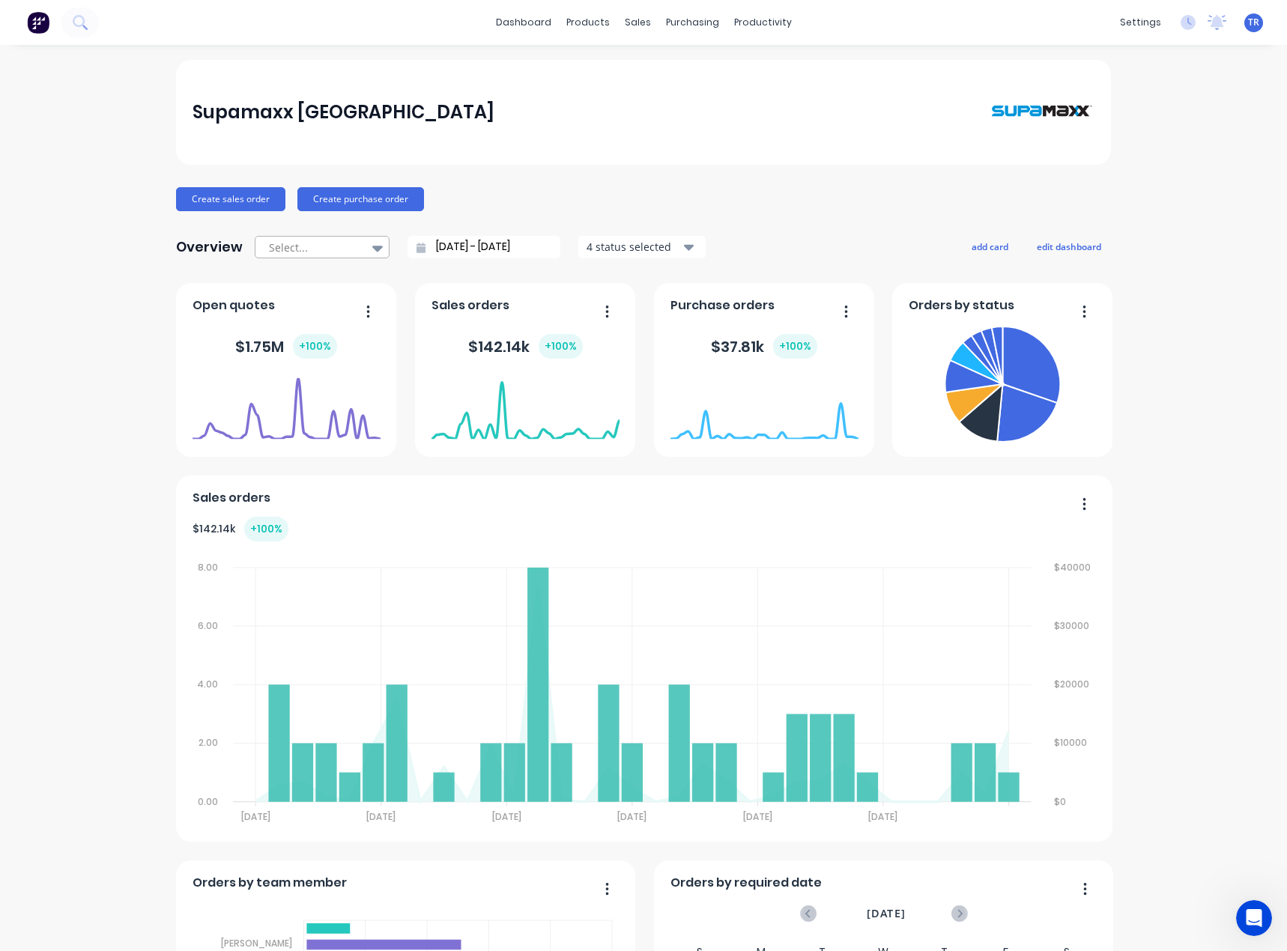
click at [356, 257] on div "Select..." at bounding box center [314, 248] width 103 height 22
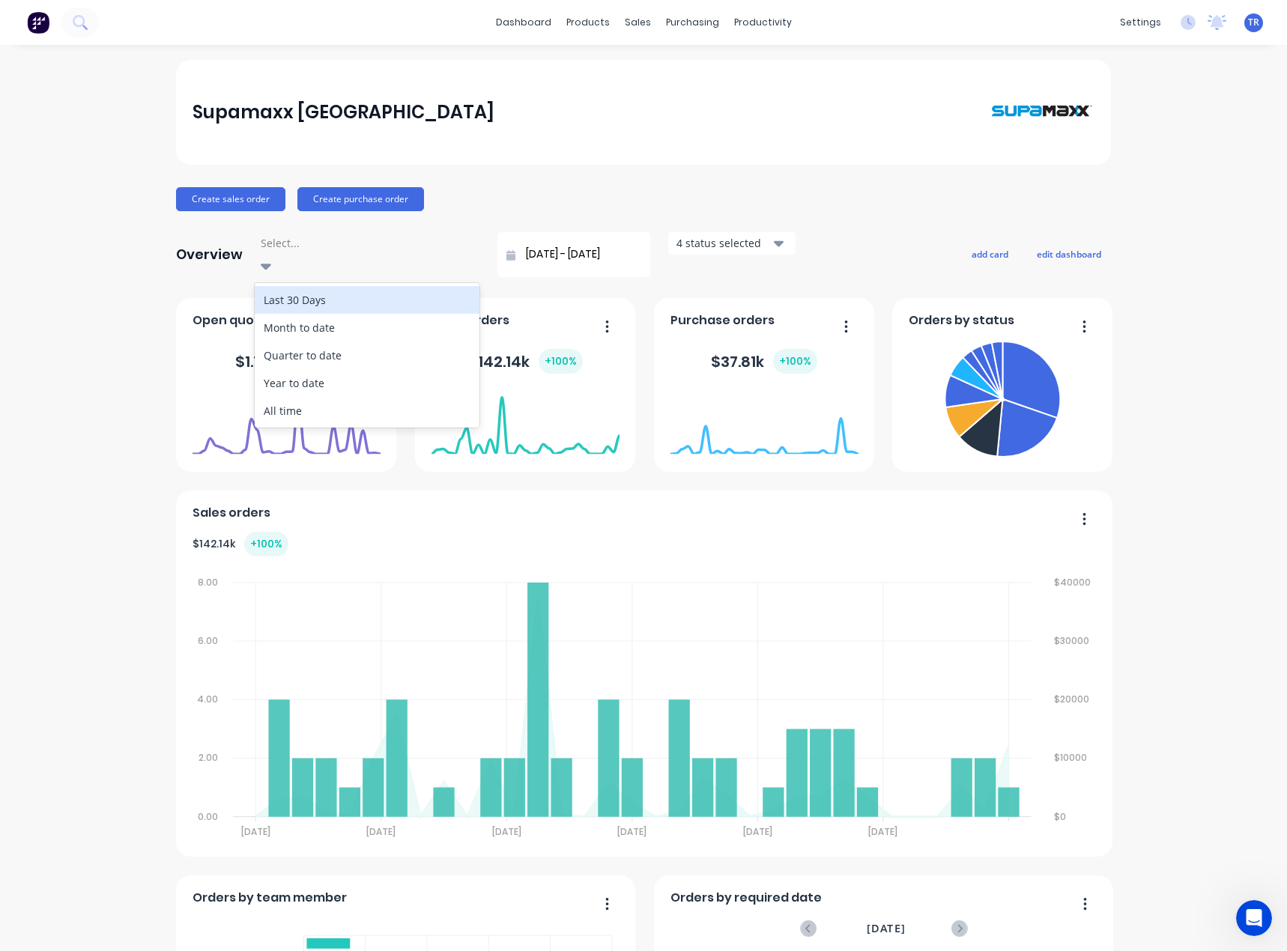
click at [353, 288] on div "Last 30 Days" at bounding box center [367, 300] width 225 height 28
type input "25/08/25 - 24/09/25"
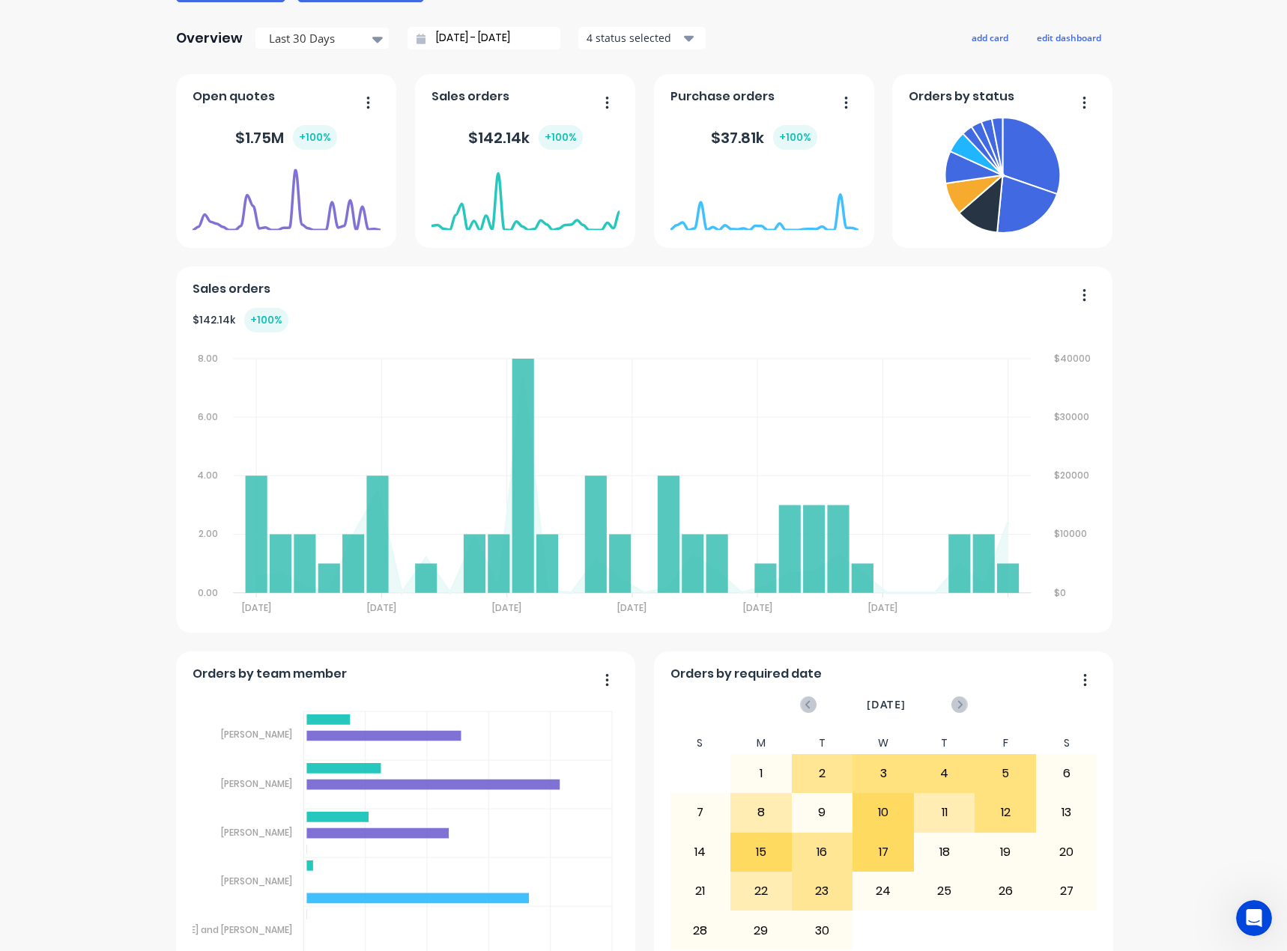
scroll to position [300, 0]
